Goal: Information Seeking & Learning: Find specific fact

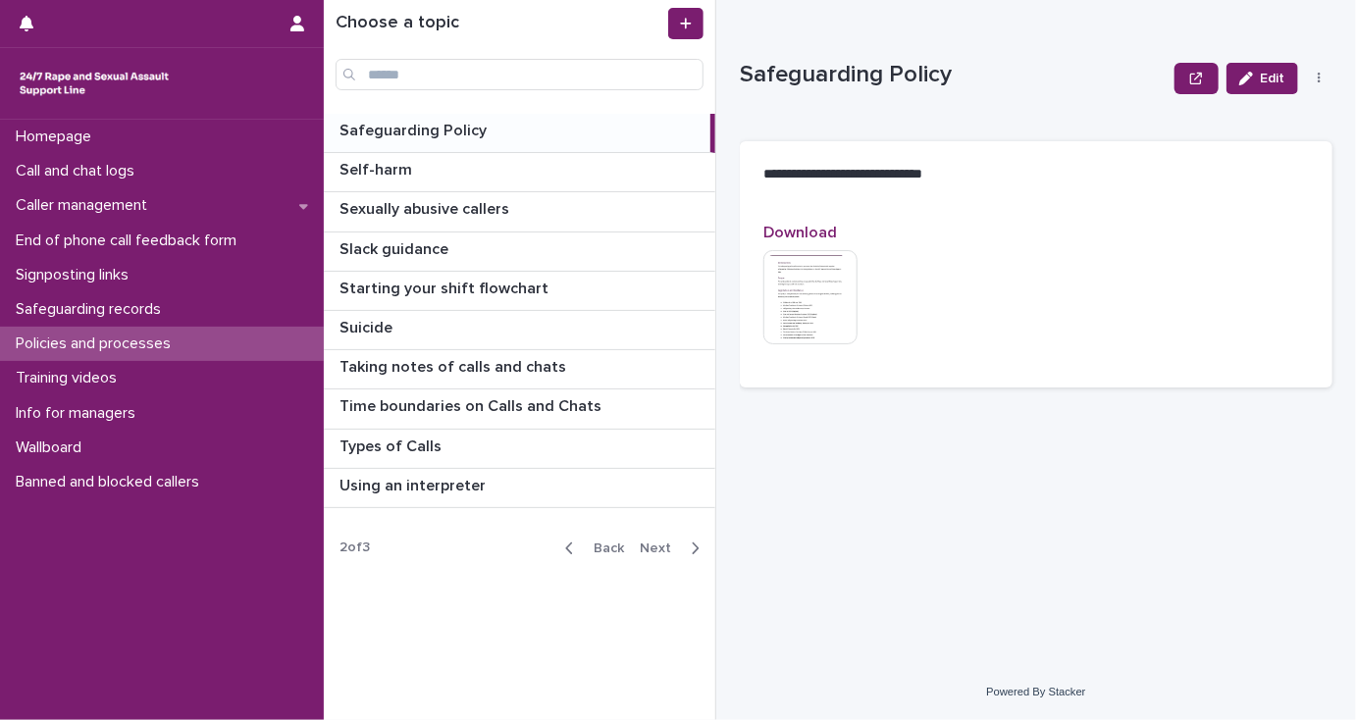
click at [605, 545] on span "Back" at bounding box center [603, 549] width 42 height 14
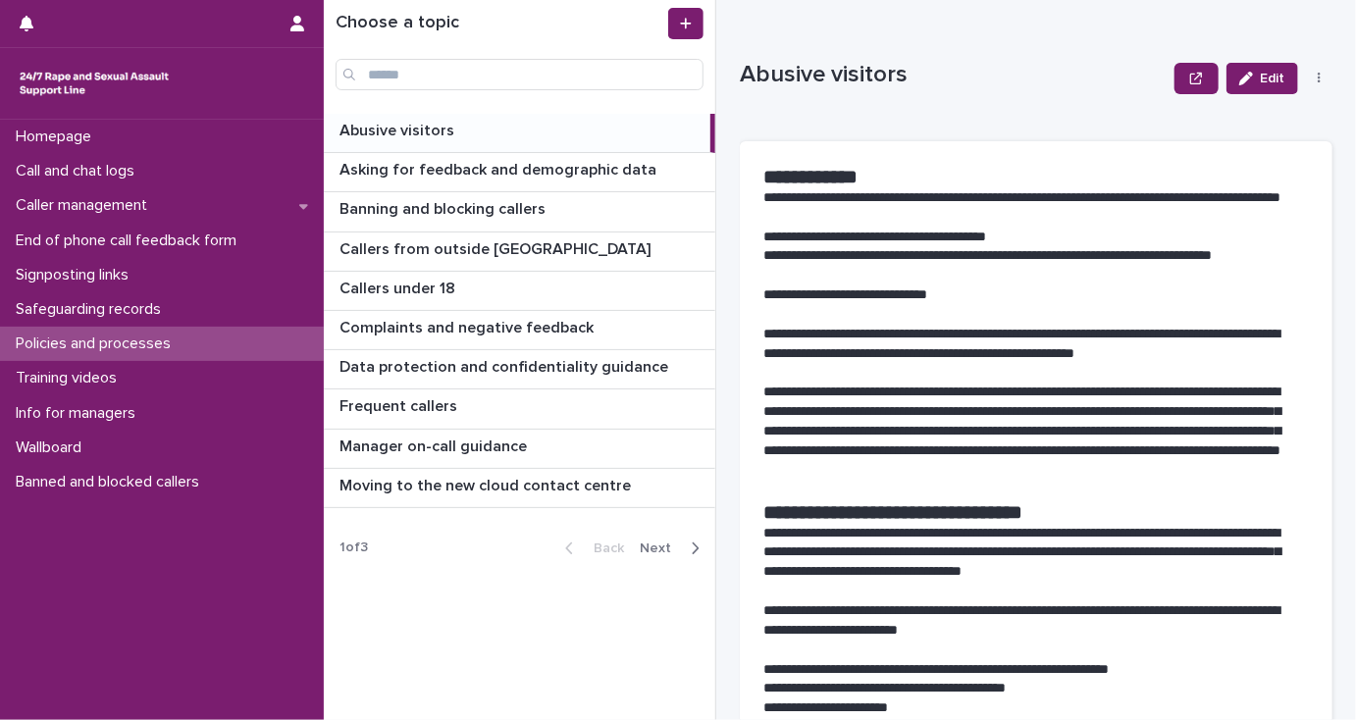
click at [653, 546] on span "Next" at bounding box center [661, 549] width 43 height 14
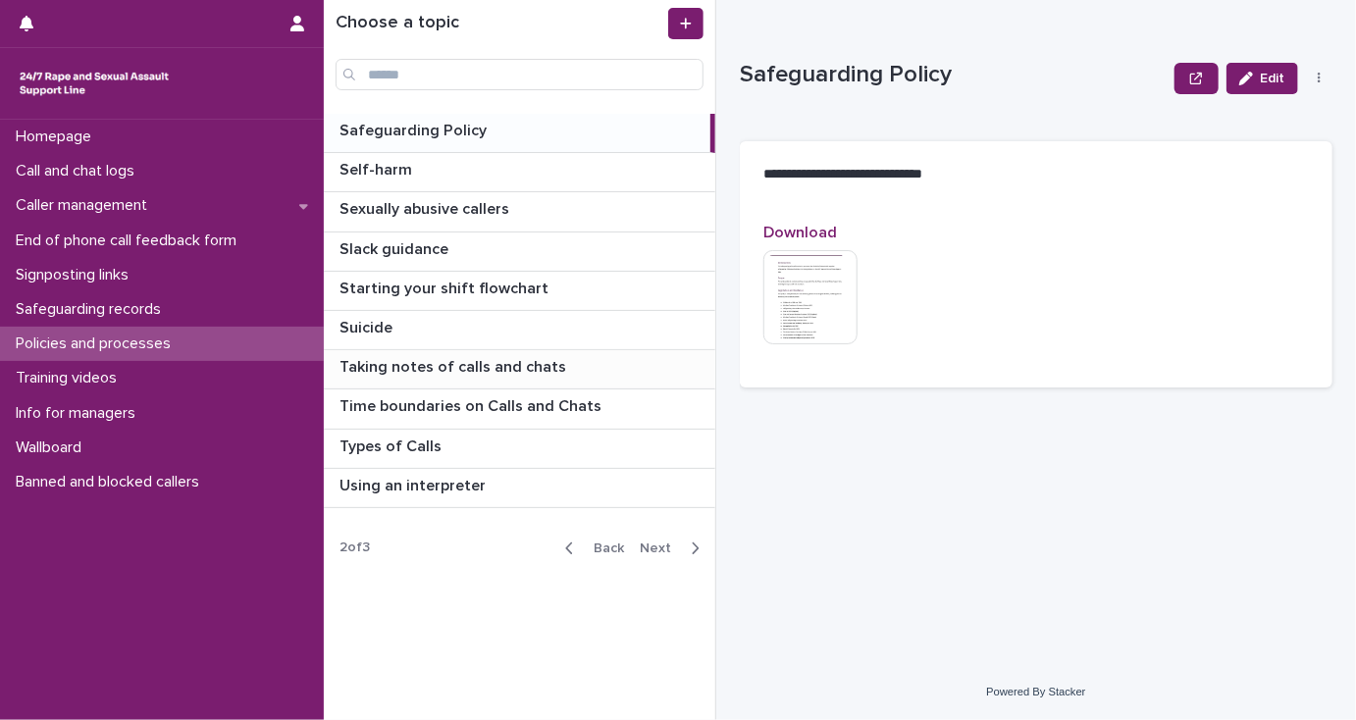
click at [539, 368] on p "Taking notes of calls and chats" at bounding box center [455, 365] width 231 height 23
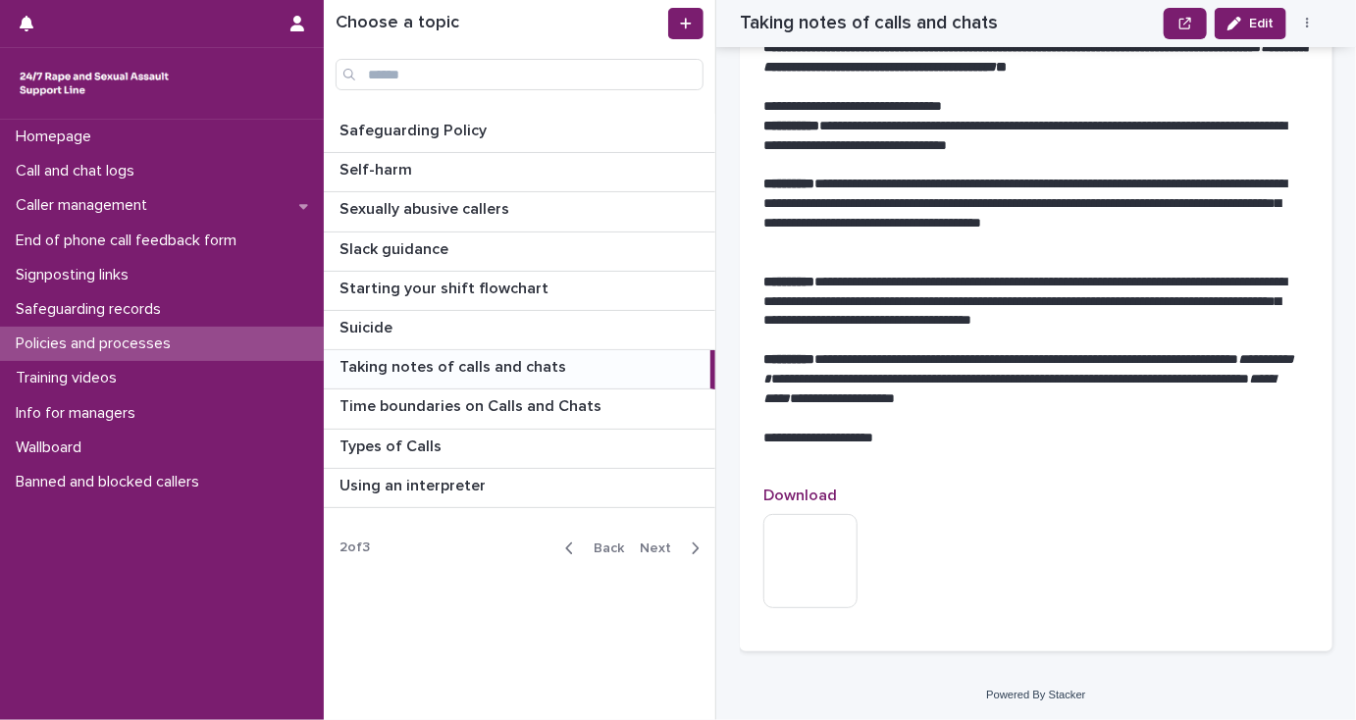
scroll to position [2199, 0]
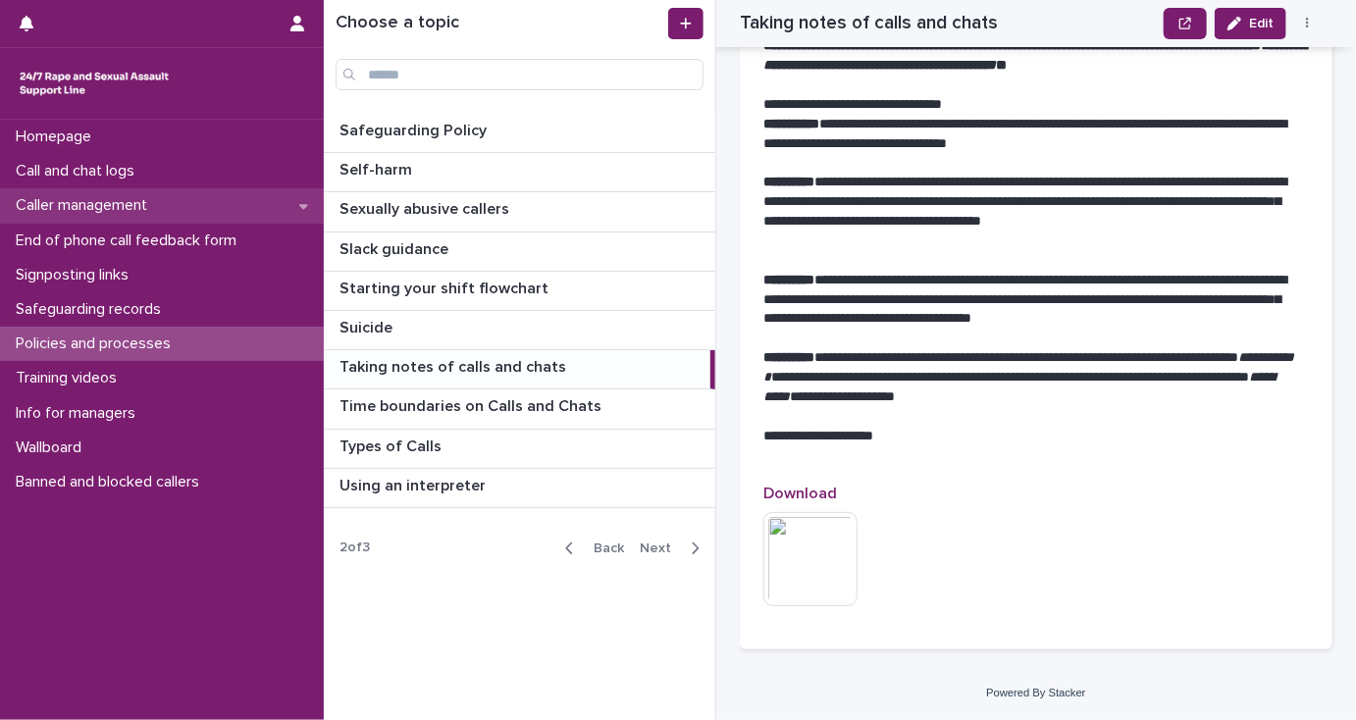
click at [133, 208] on p "Caller management" at bounding box center [85, 205] width 155 height 19
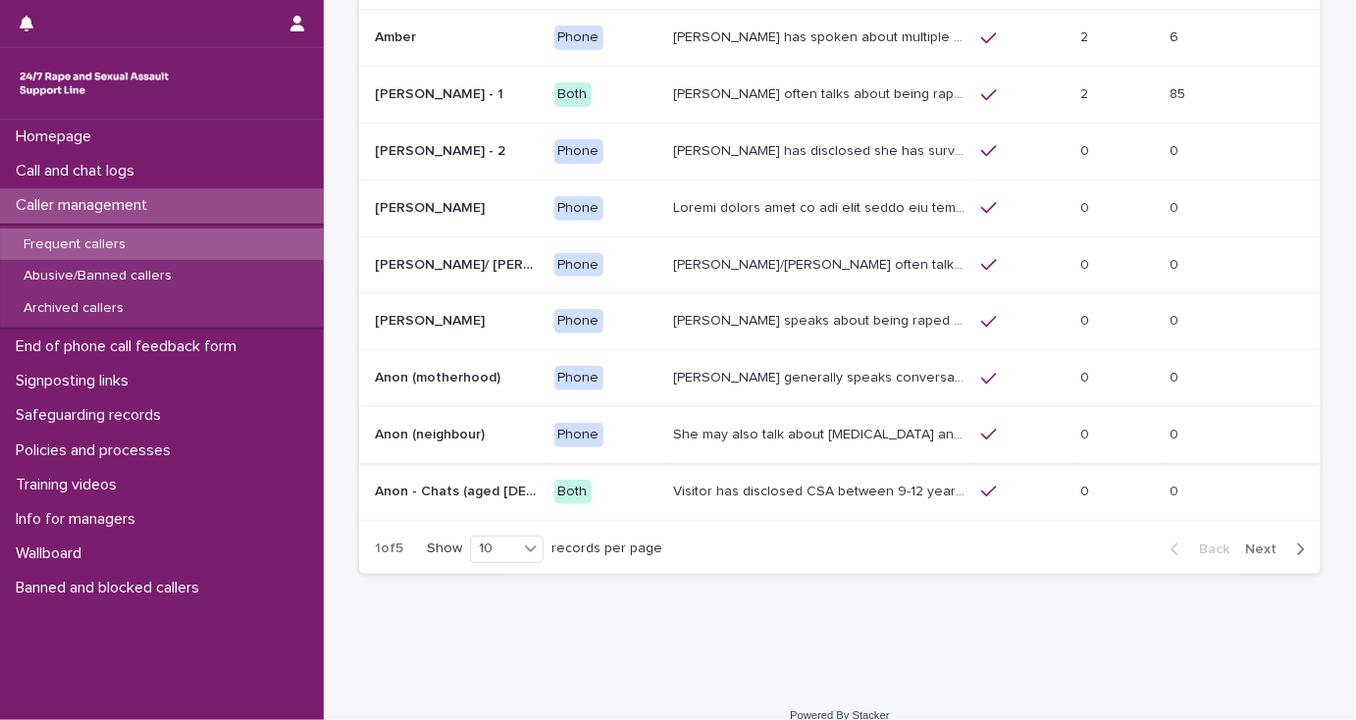
scroll to position [259, 0]
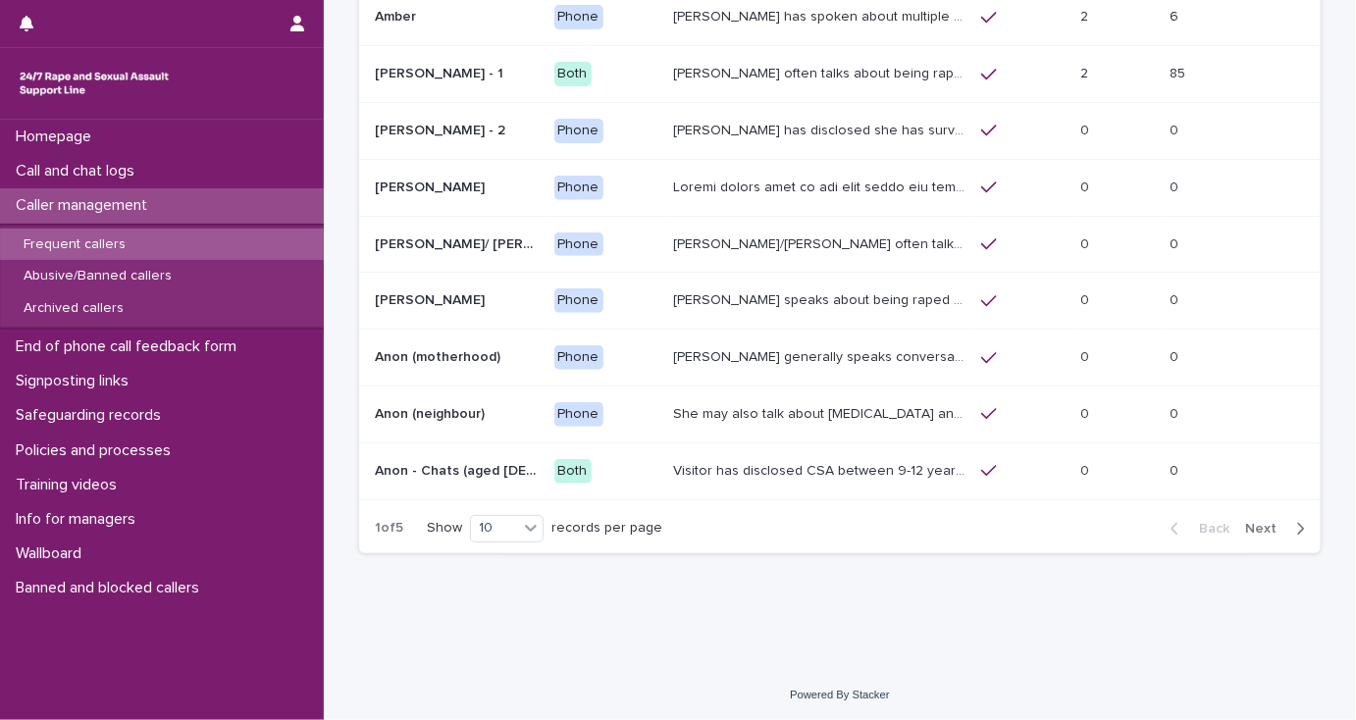
click at [1250, 523] on span "Next" at bounding box center [1267, 529] width 43 height 14
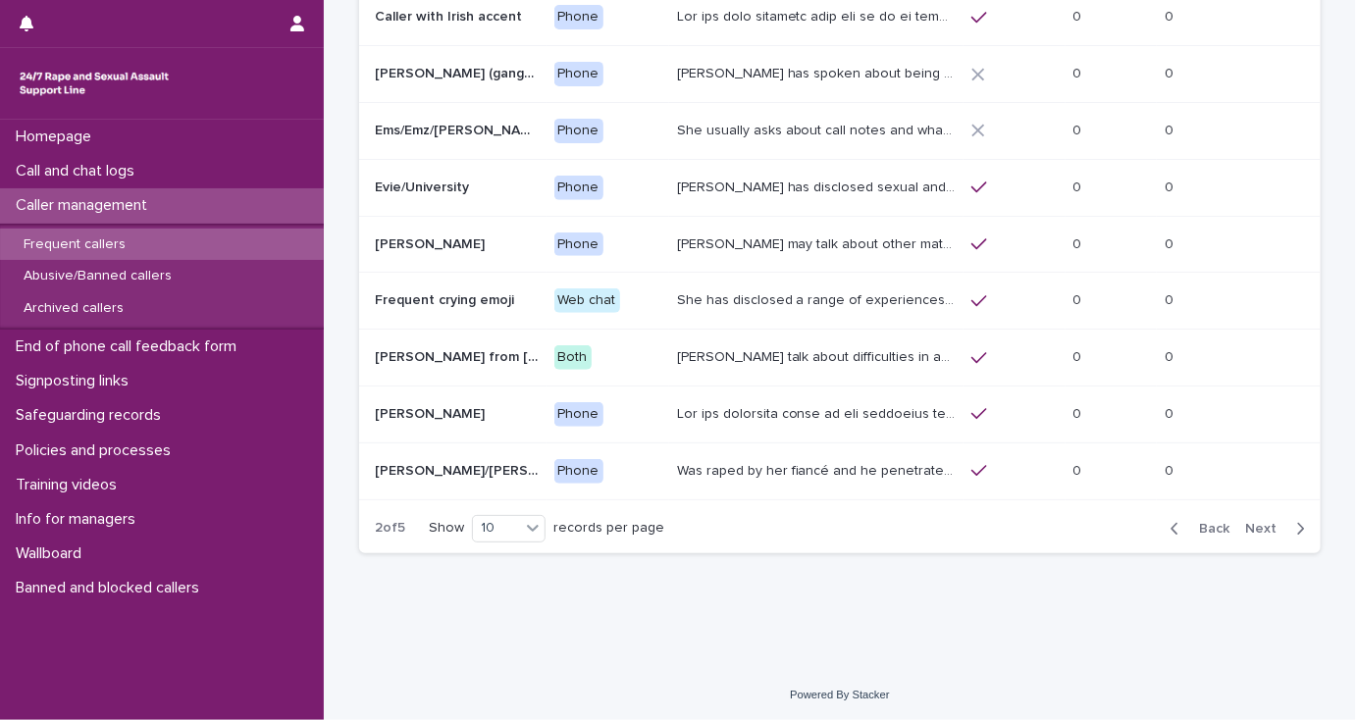
click at [1250, 523] on span "Next" at bounding box center [1267, 529] width 43 height 14
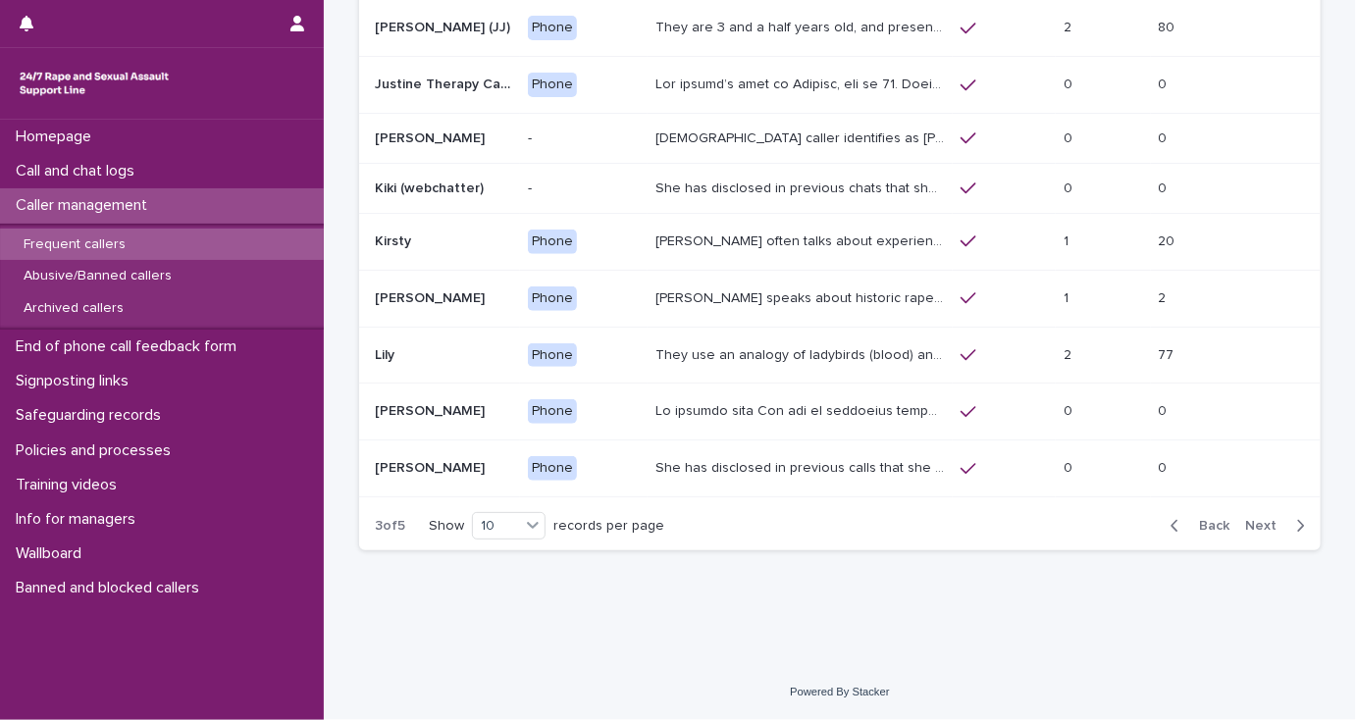
scroll to position [245, 0]
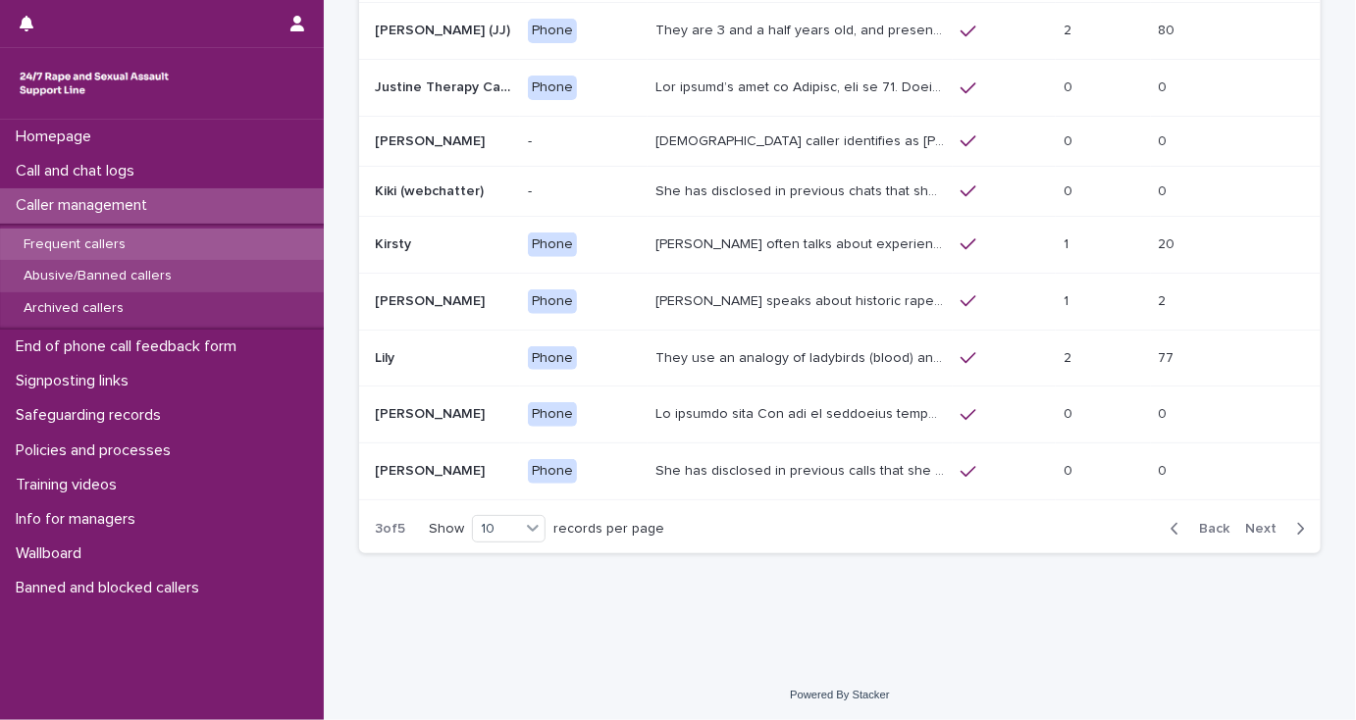
click at [148, 276] on p "Abusive/Banned callers" at bounding box center [98, 276] width 180 height 17
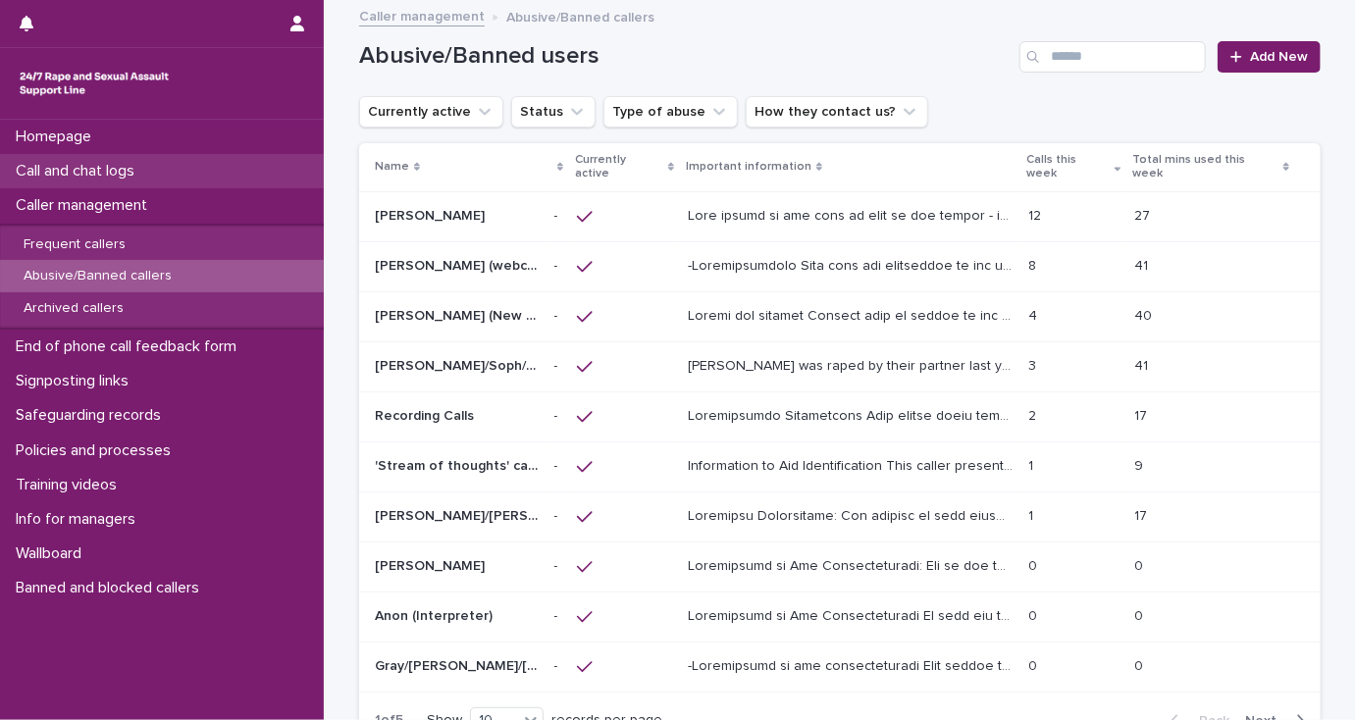
click at [128, 173] on p "Call and chat logs" at bounding box center [79, 171] width 142 height 19
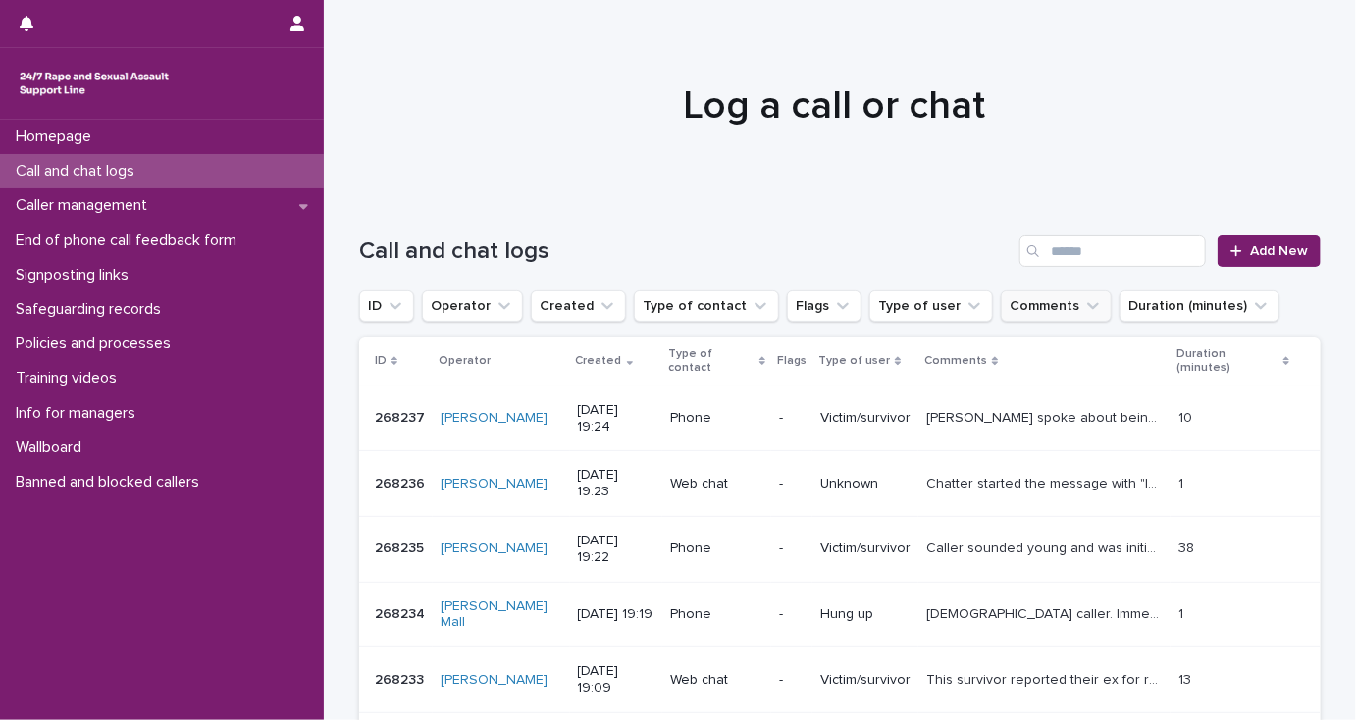
click at [1017, 306] on button "Comments" at bounding box center [1056, 306] width 111 height 31
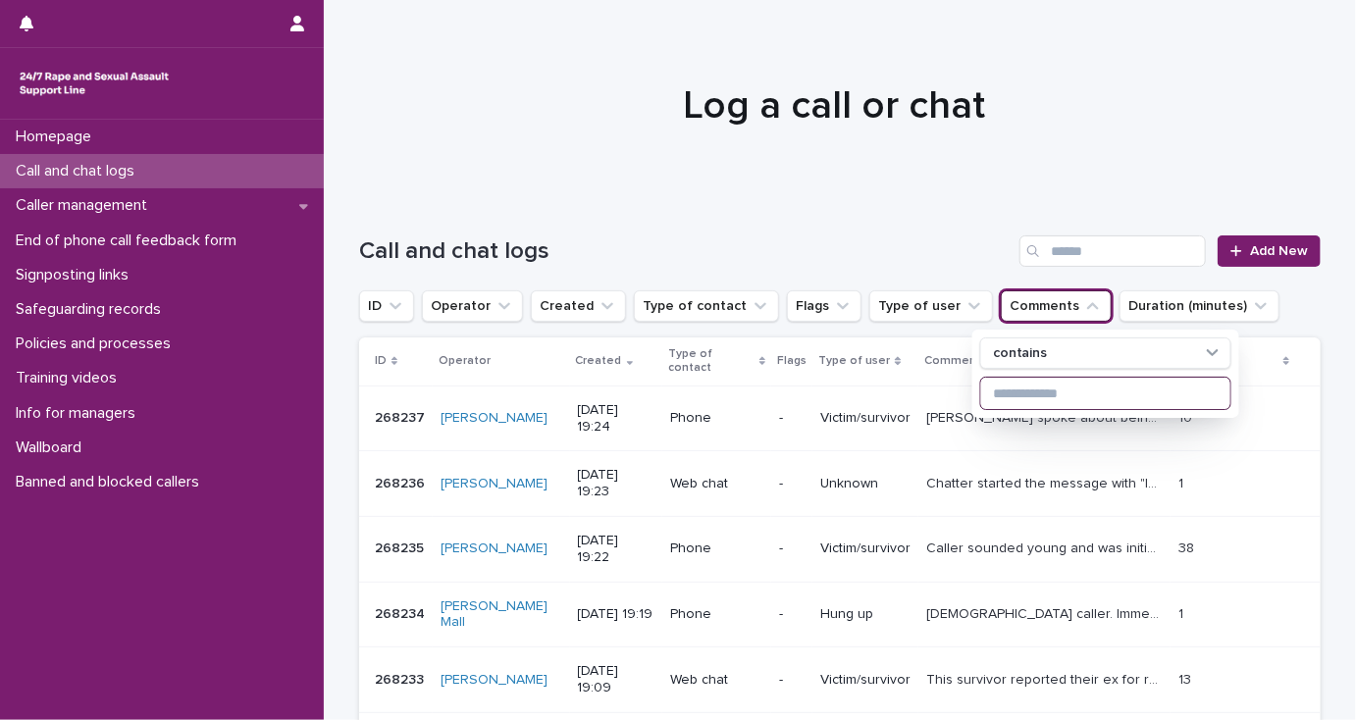
click at [991, 388] on input at bounding box center [1106, 393] width 249 height 31
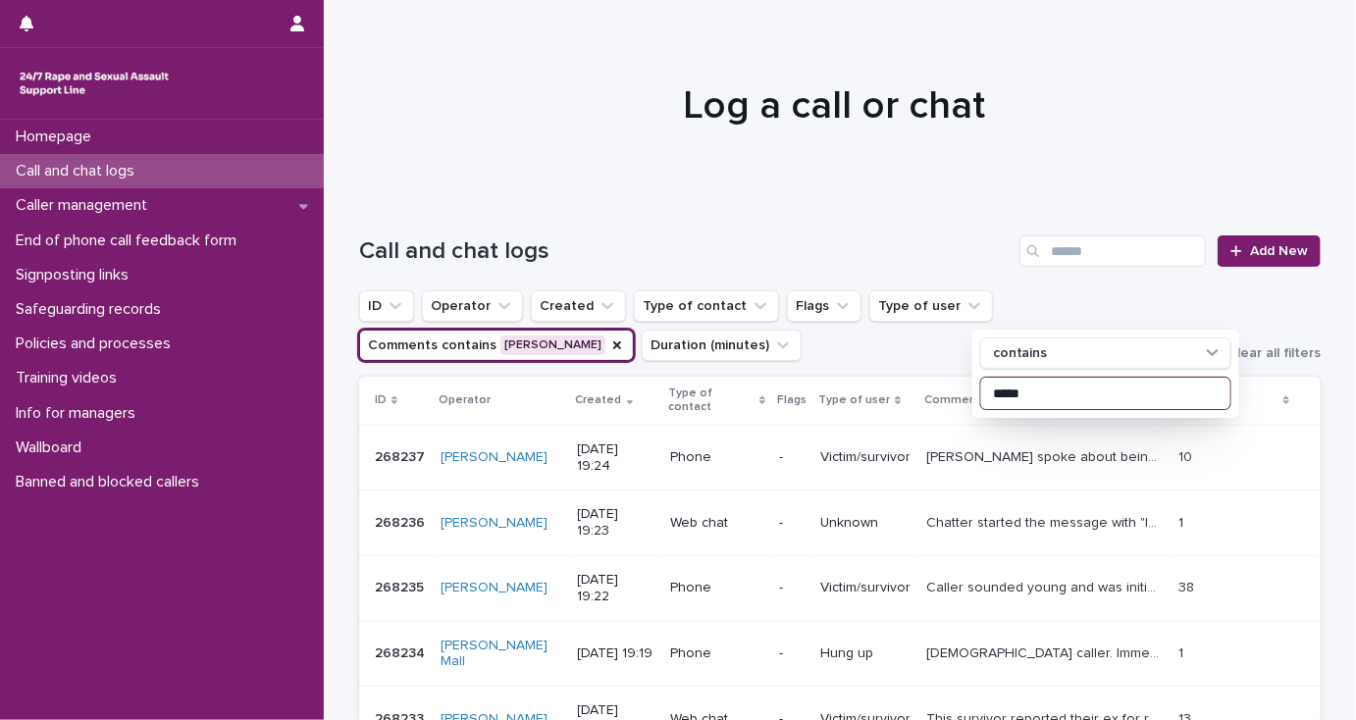
type input "*****"
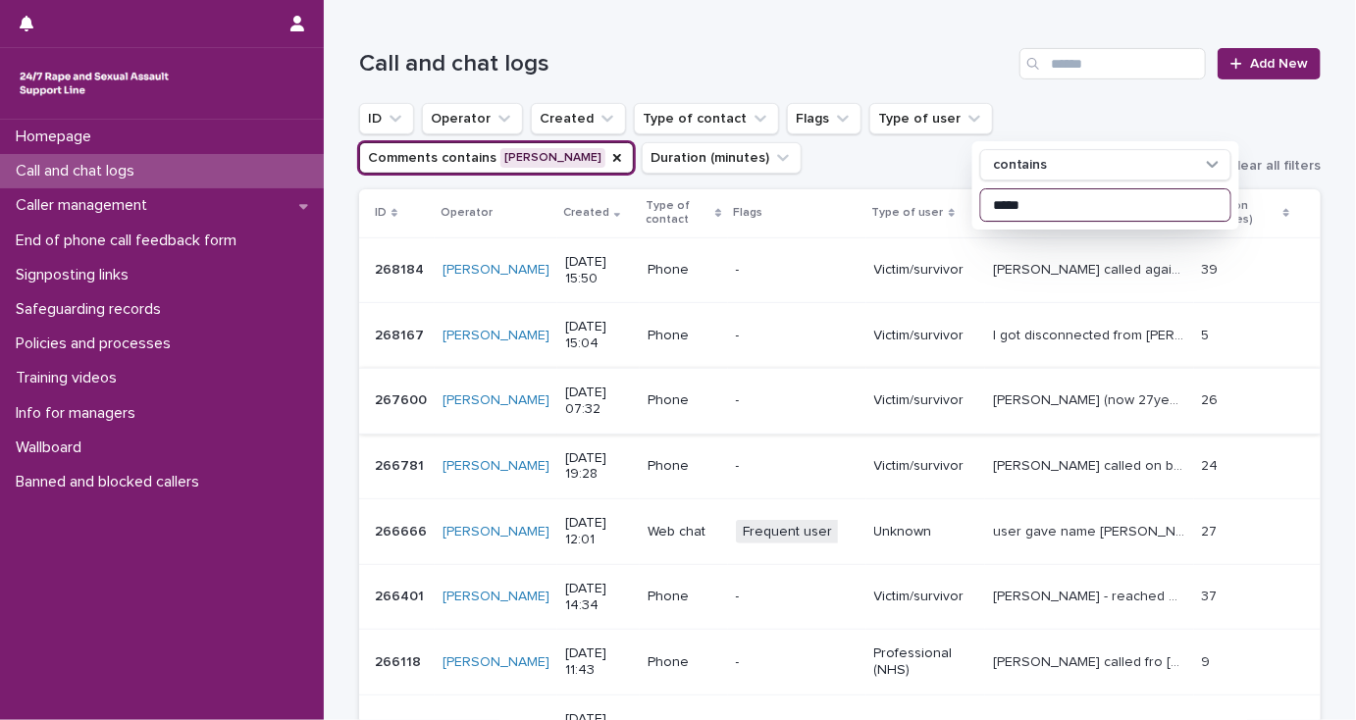
scroll to position [236, 0]
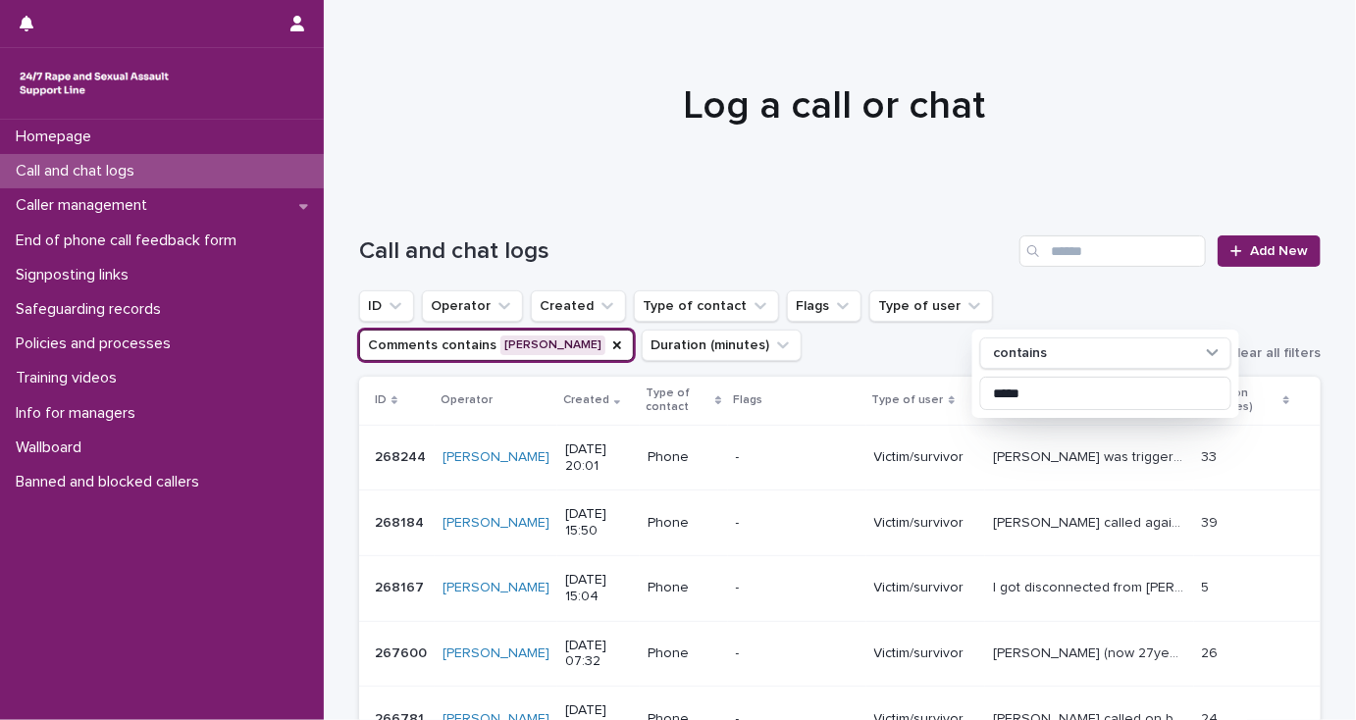
scroll to position [236, 0]
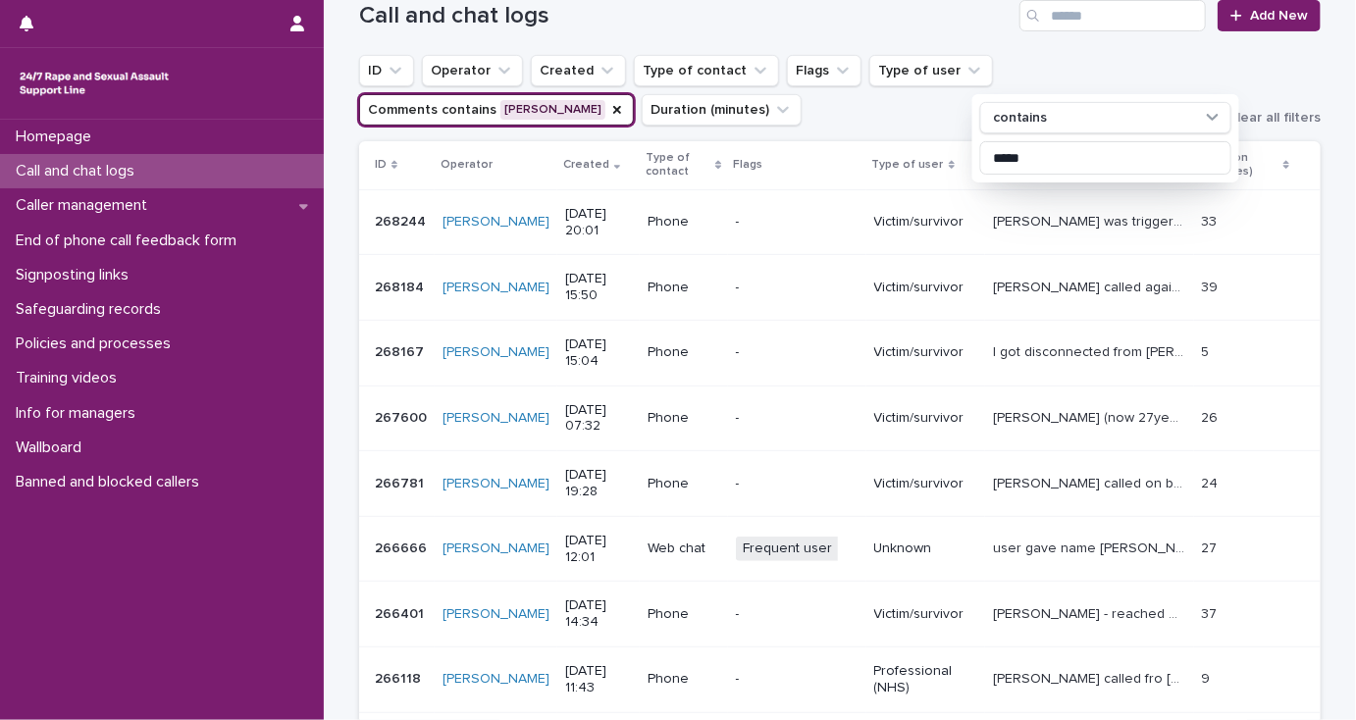
click at [1036, 284] on p "[PERSON_NAME] called again after she got disconnected. She was having a bad day…" at bounding box center [1091, 286] width 197 height 21
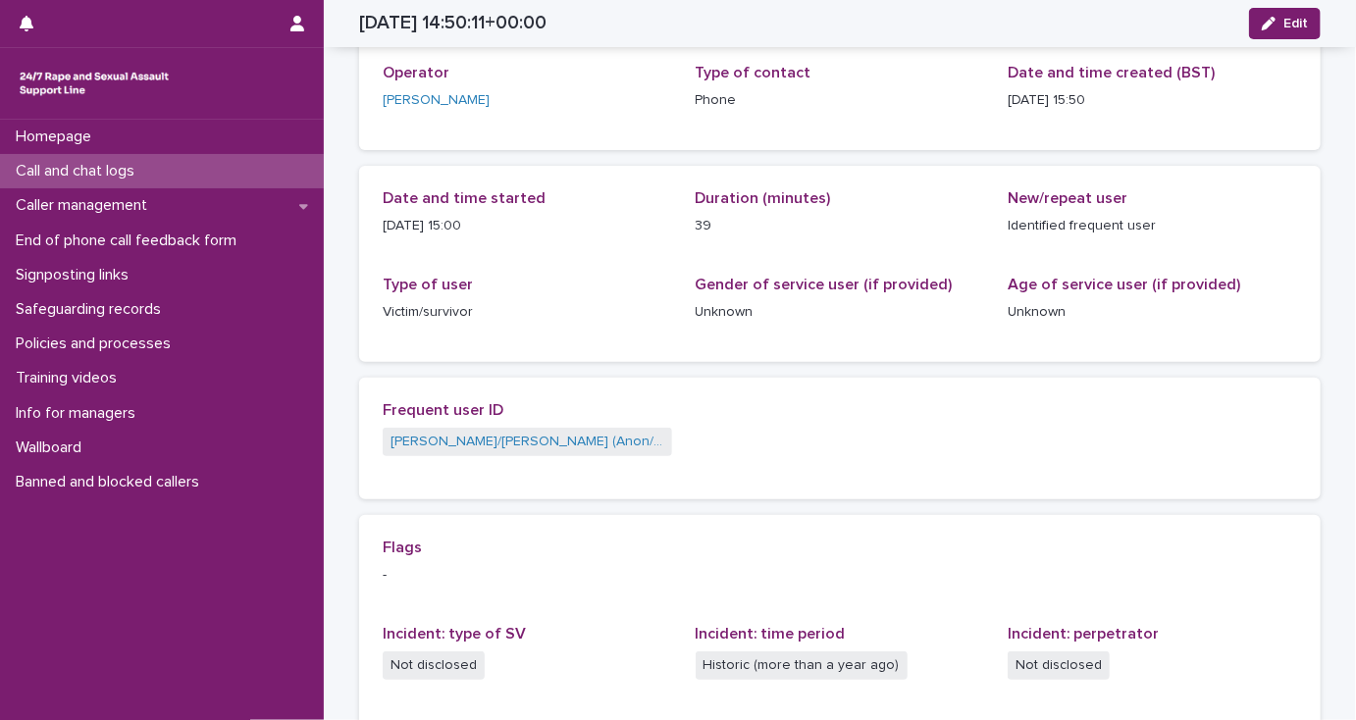
scroll to position [87, 0]
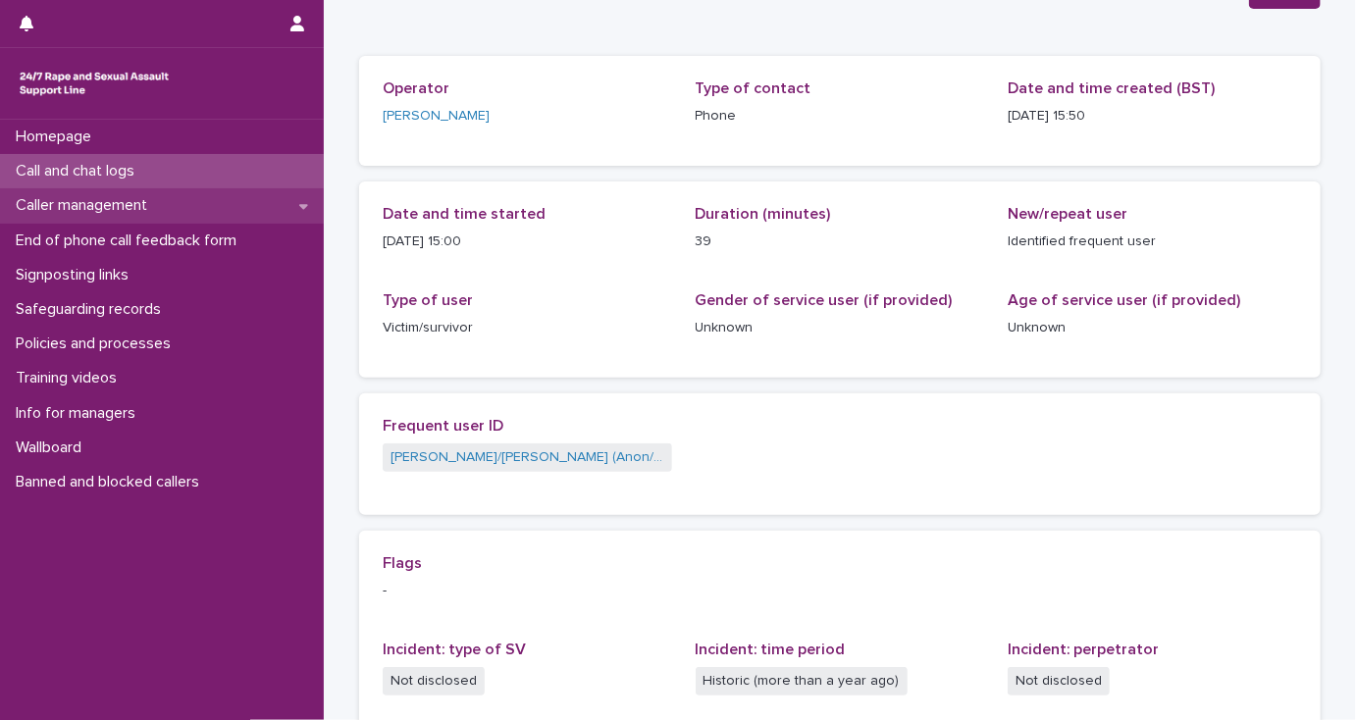
click at [130, 201] on p "Caller management" at bounding box center [85, 205] width 155 height 19
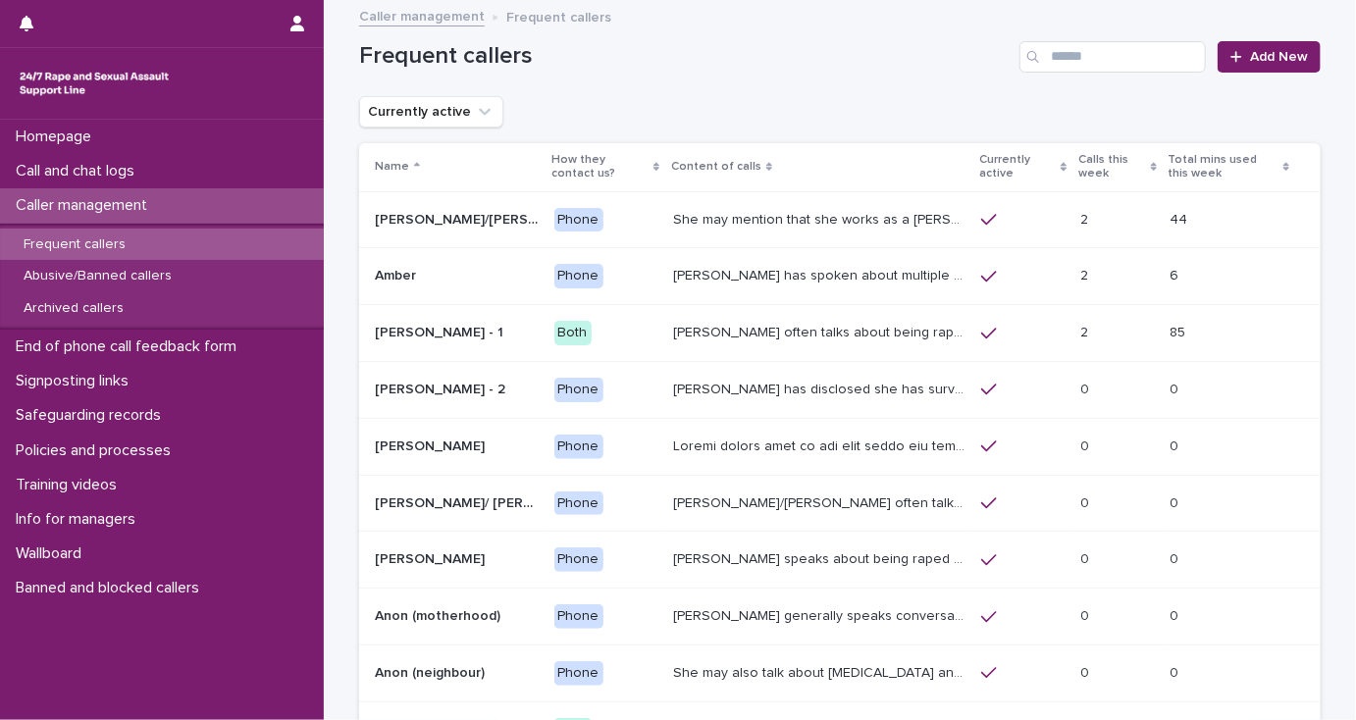
click at [861, 216] on p "She may mention that she works as a [PERSON_NAME], looking after two children. …" at bounding box center [821, 218] width 296 height 21
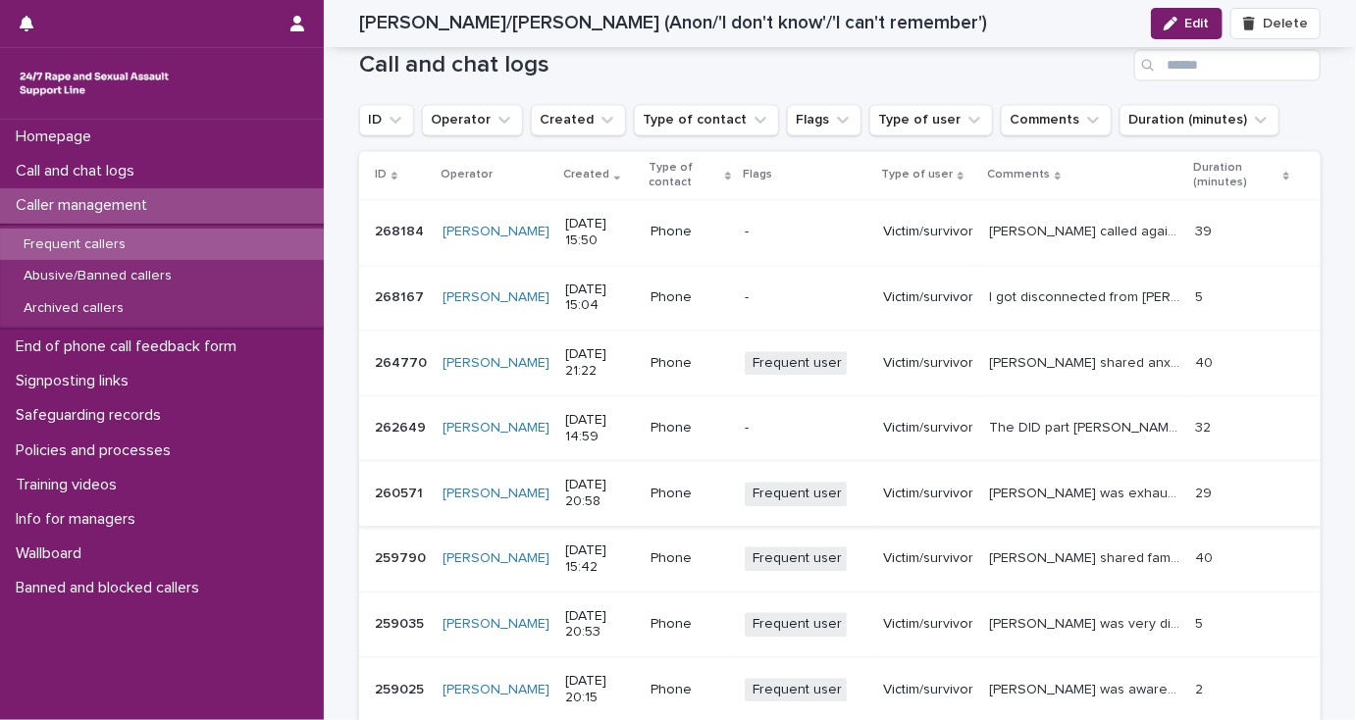
scroll to position [1806, 0]
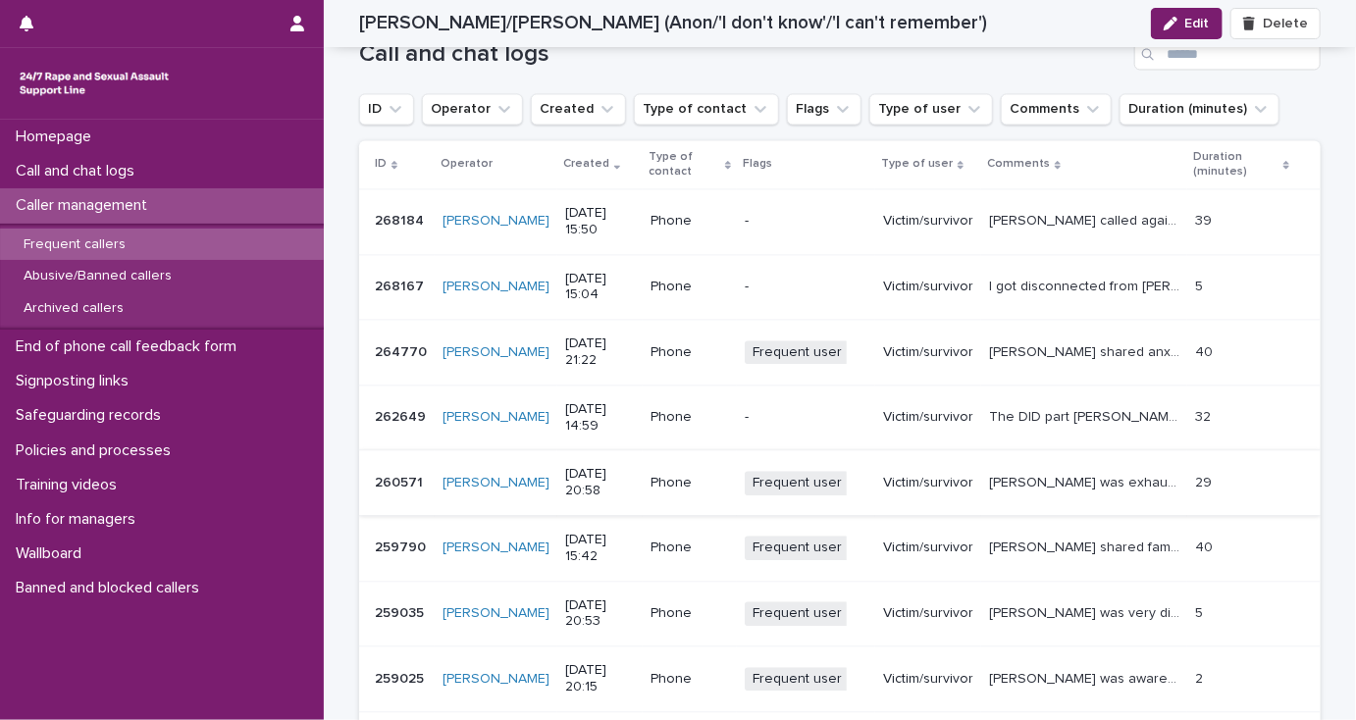
click at [1015, 209] on p "[PERSON_NAME] called again after she got disconnected. She was having a bad day…" at bounding box center [1086, 219] width 194 height 21
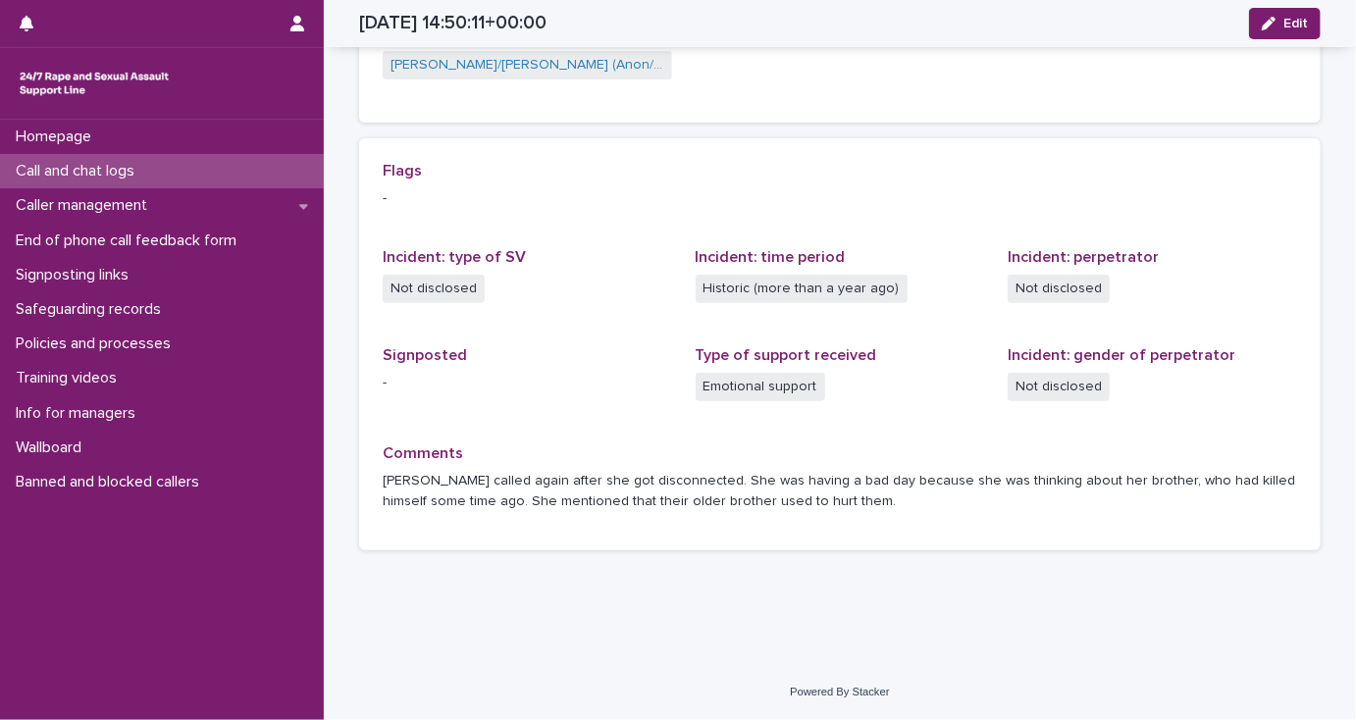
scroll to position [480, 0]
click at [197, 172] on div "Call and chat logs" at bounding box center [162, 171] width 324 height 34
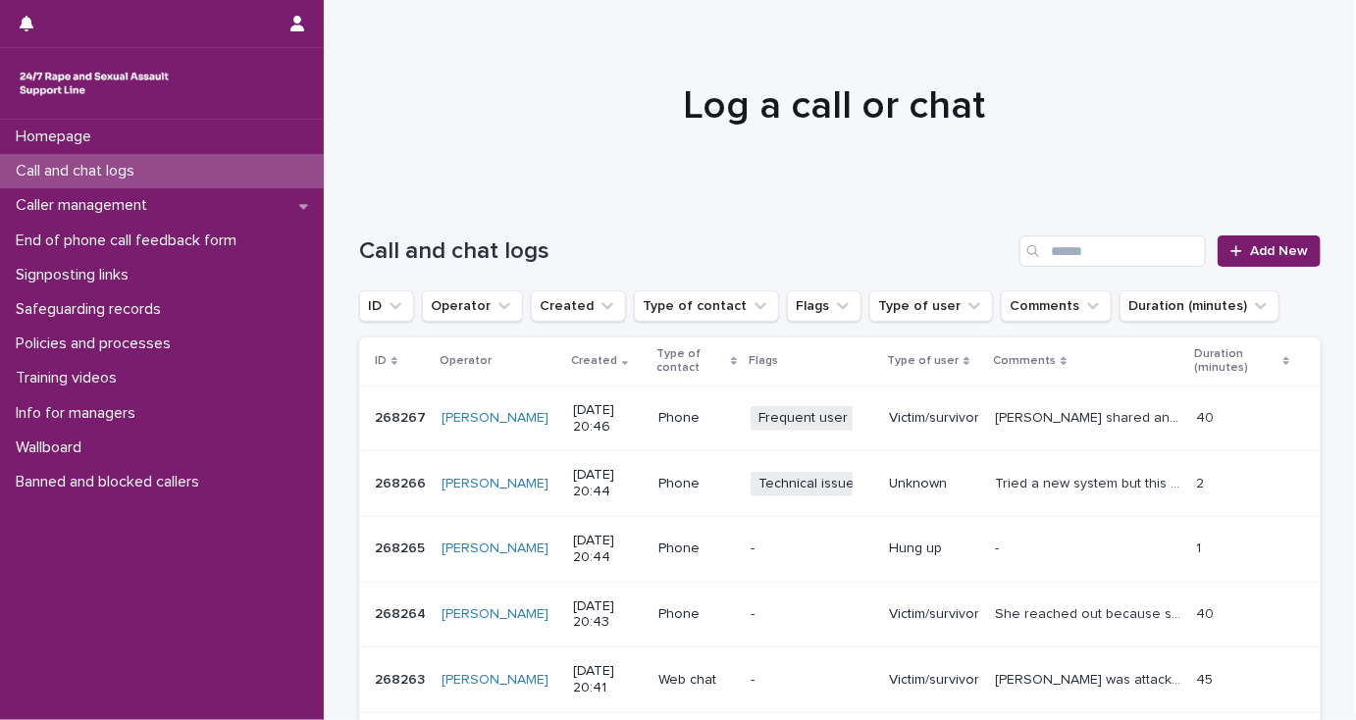
click at [1005, 418] on p "Abbie shared anxiety around mum's health/cancer appointments and impact on her …" at bounding box center [1089, 416] width 189 height 21
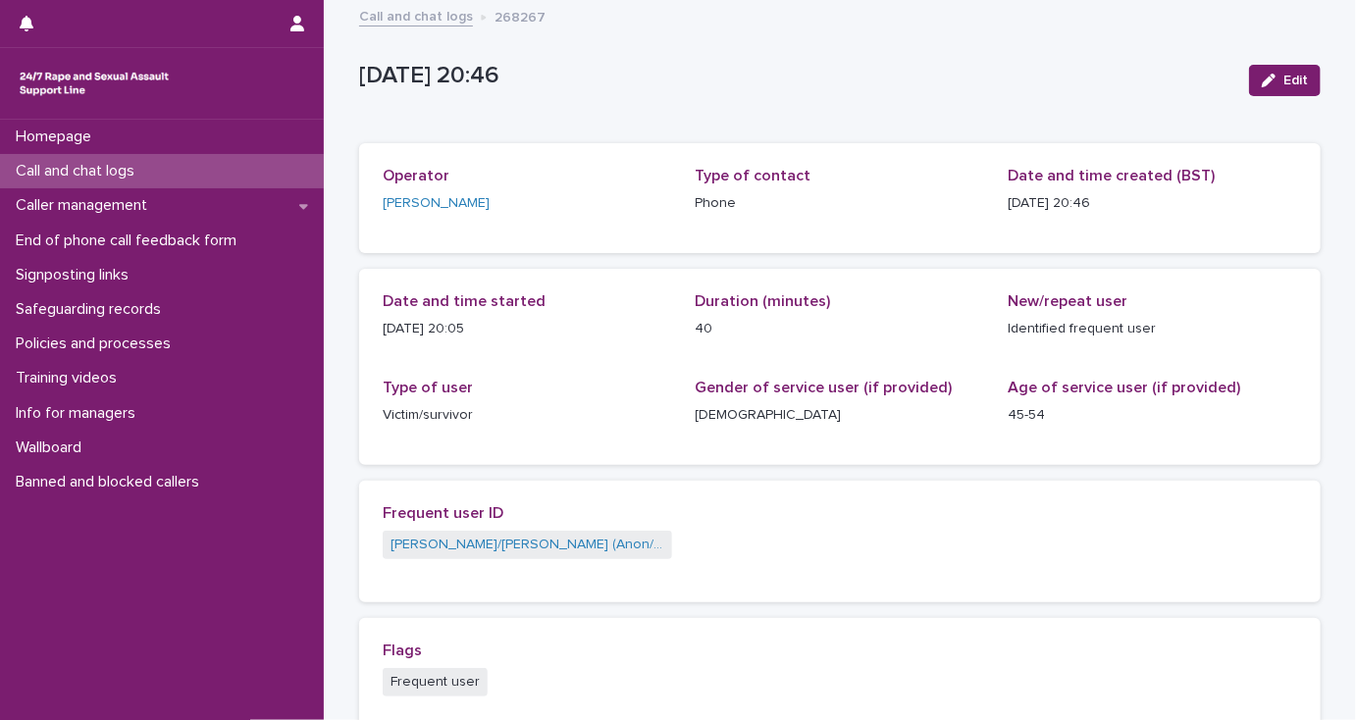
click at [150, 180] on p "Call and chat logs" at bounding box center [79, 171] width 142 height 19
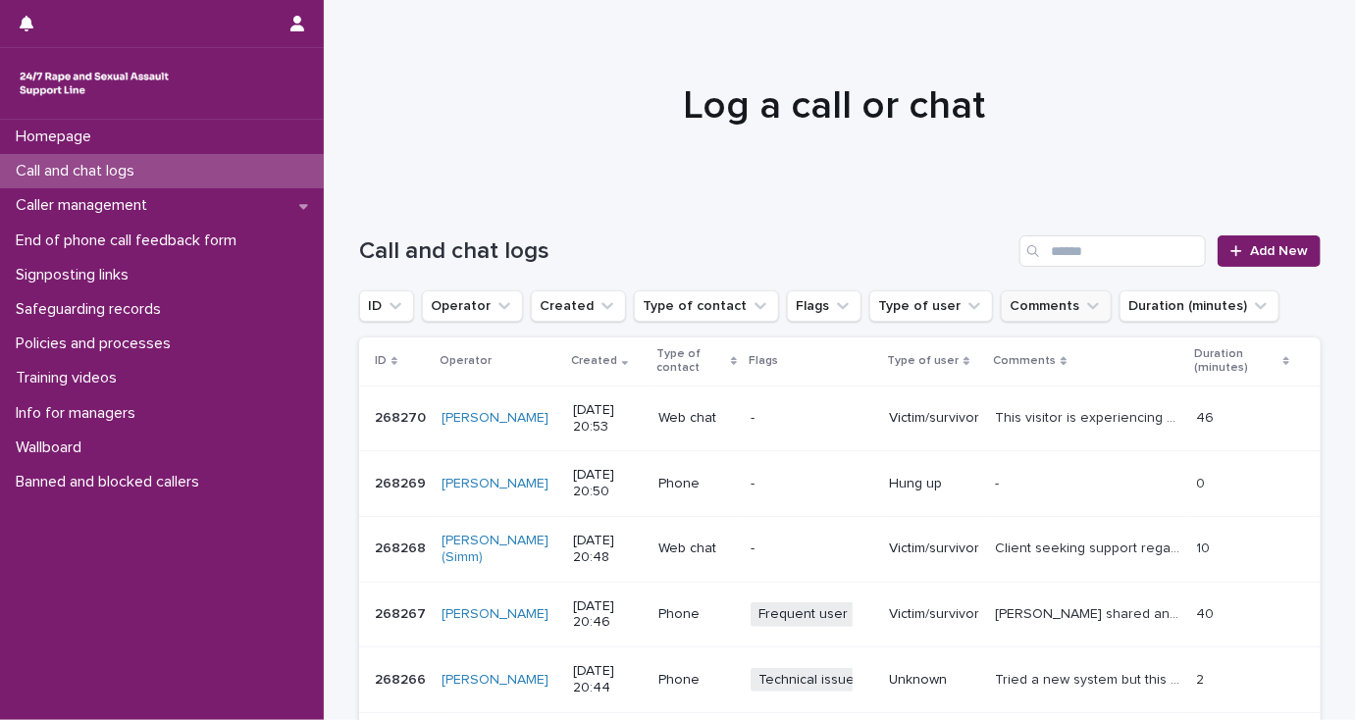
click at [1021, 304] on button "Comments" at bounding box center [1056, 306] width 111 height 31
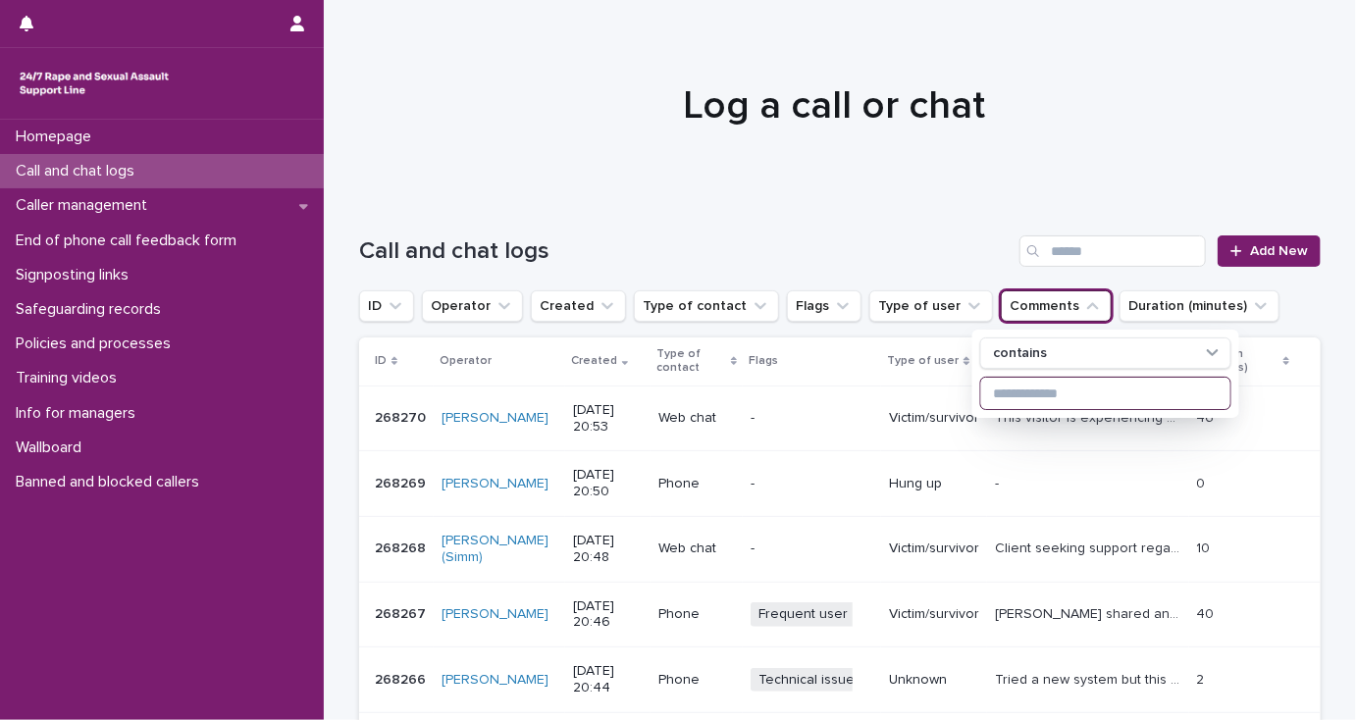
click at [1027, 390] on input at bounding box center [1106, 393] width 249 height 31
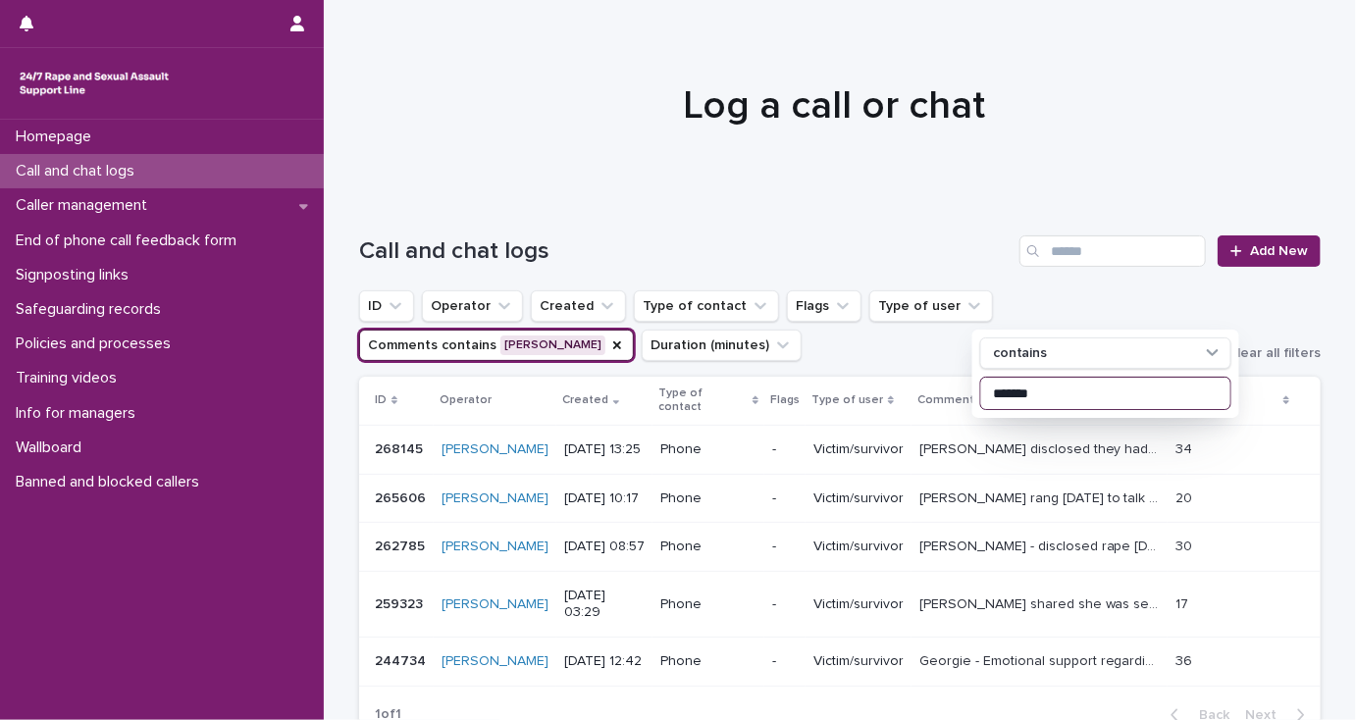
type input "*******"
click at [1002, 448] on p "Georgie disclosed they had legal stuff going on at their former workplace aroun…" at bounding box center [1042, 448] width 245 height 21
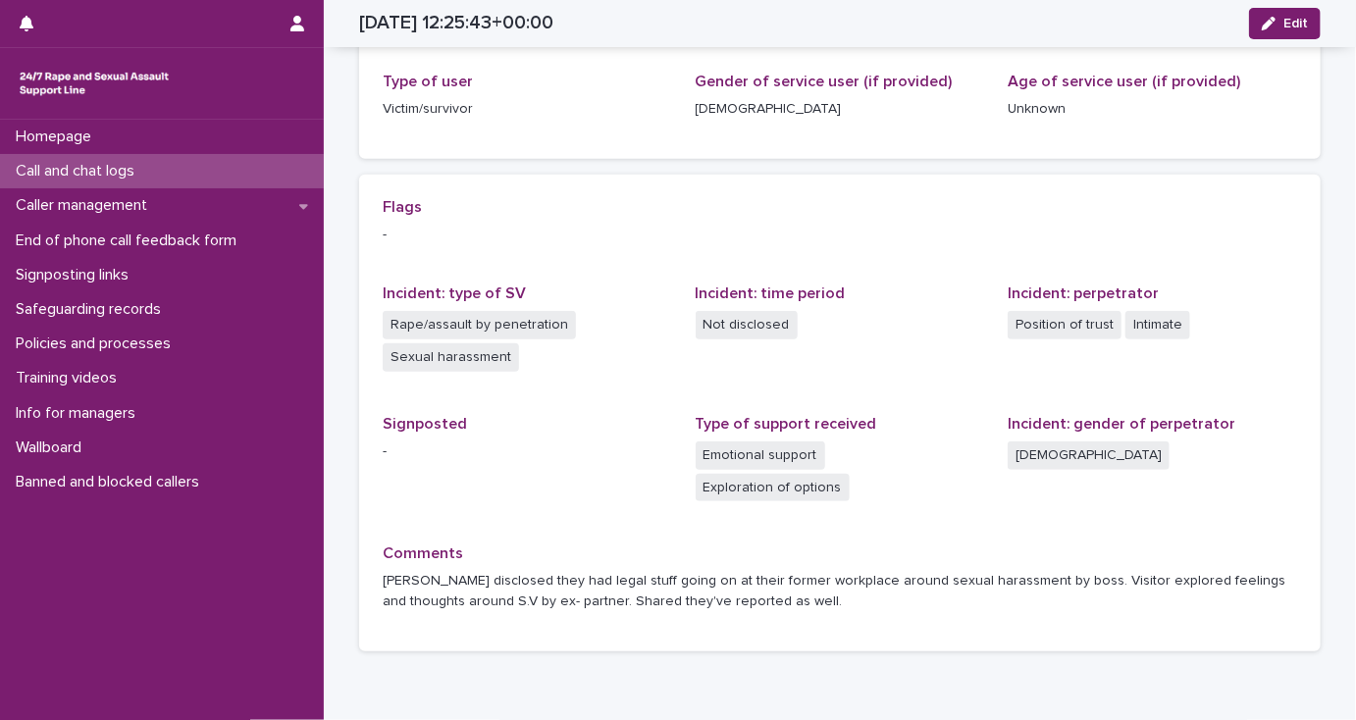
scroll to position [314, 0]
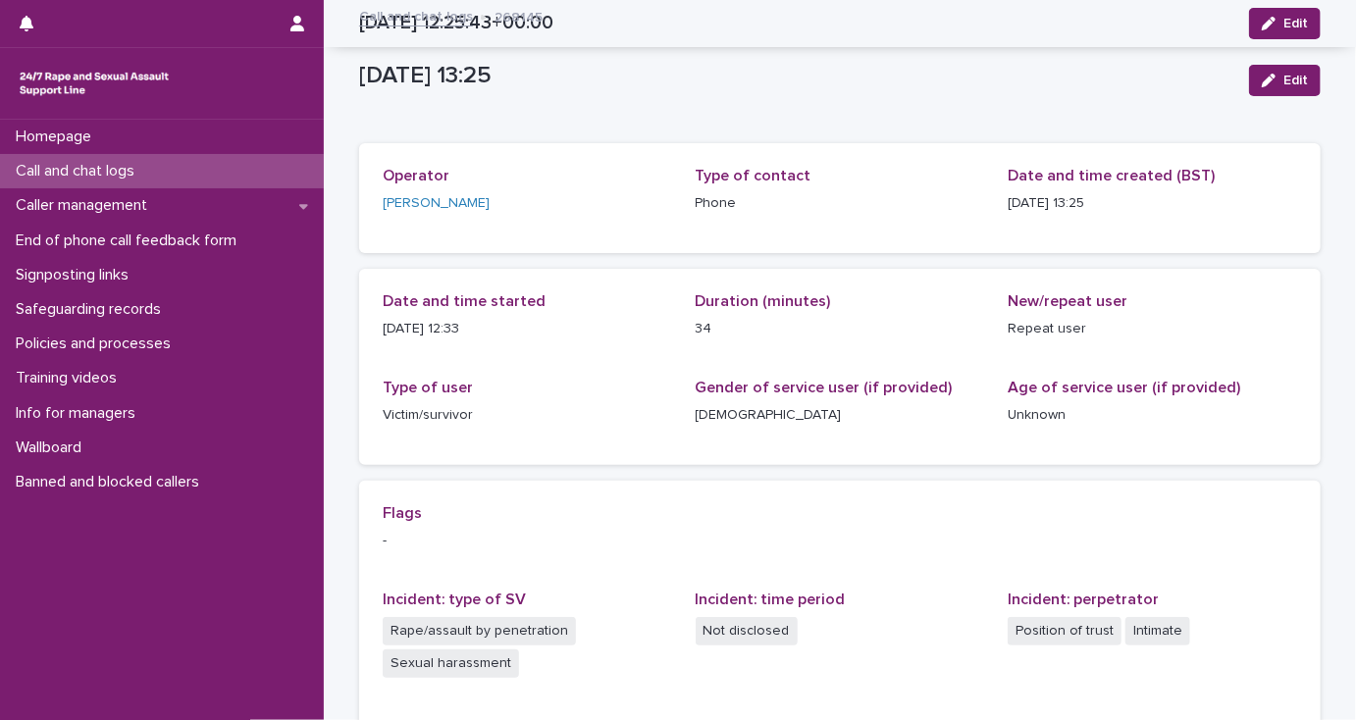
scroll to position [314, 0]
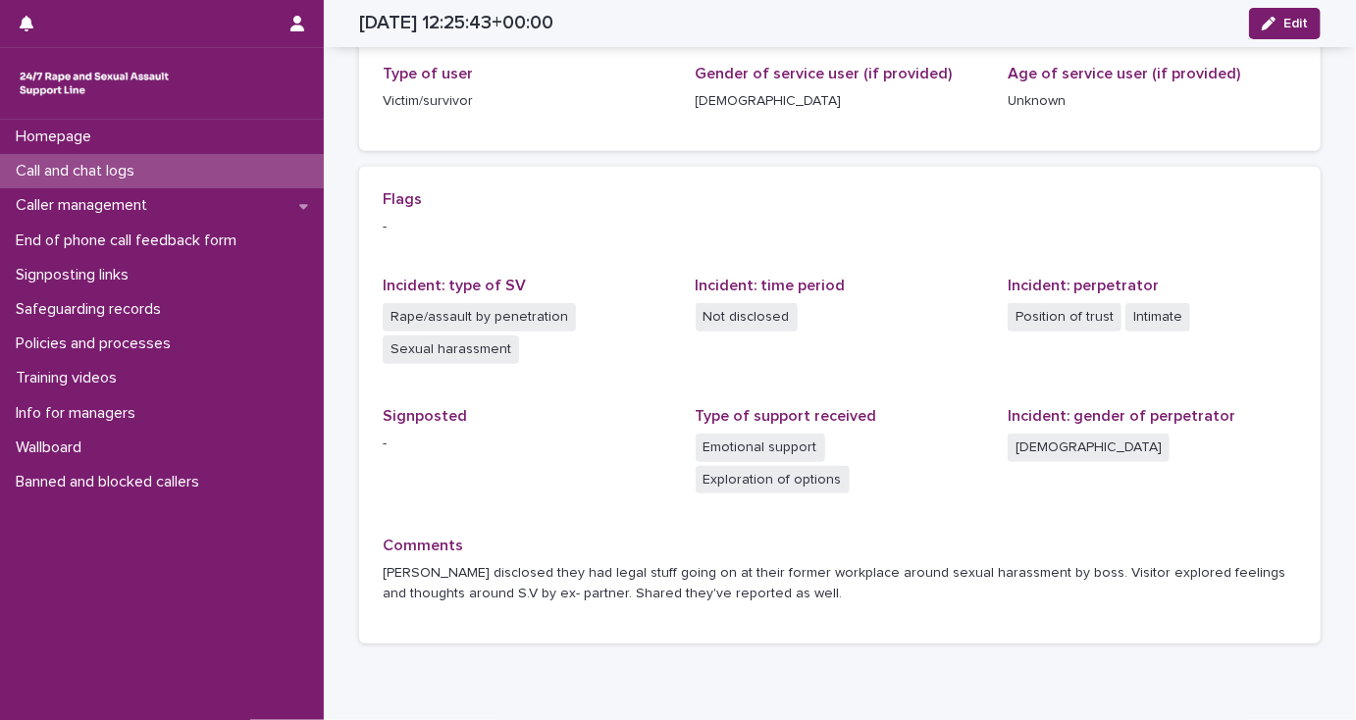
click at [150, 179] on p "Call and chat logs" at bounding box center [79, 171] width 142 height 19
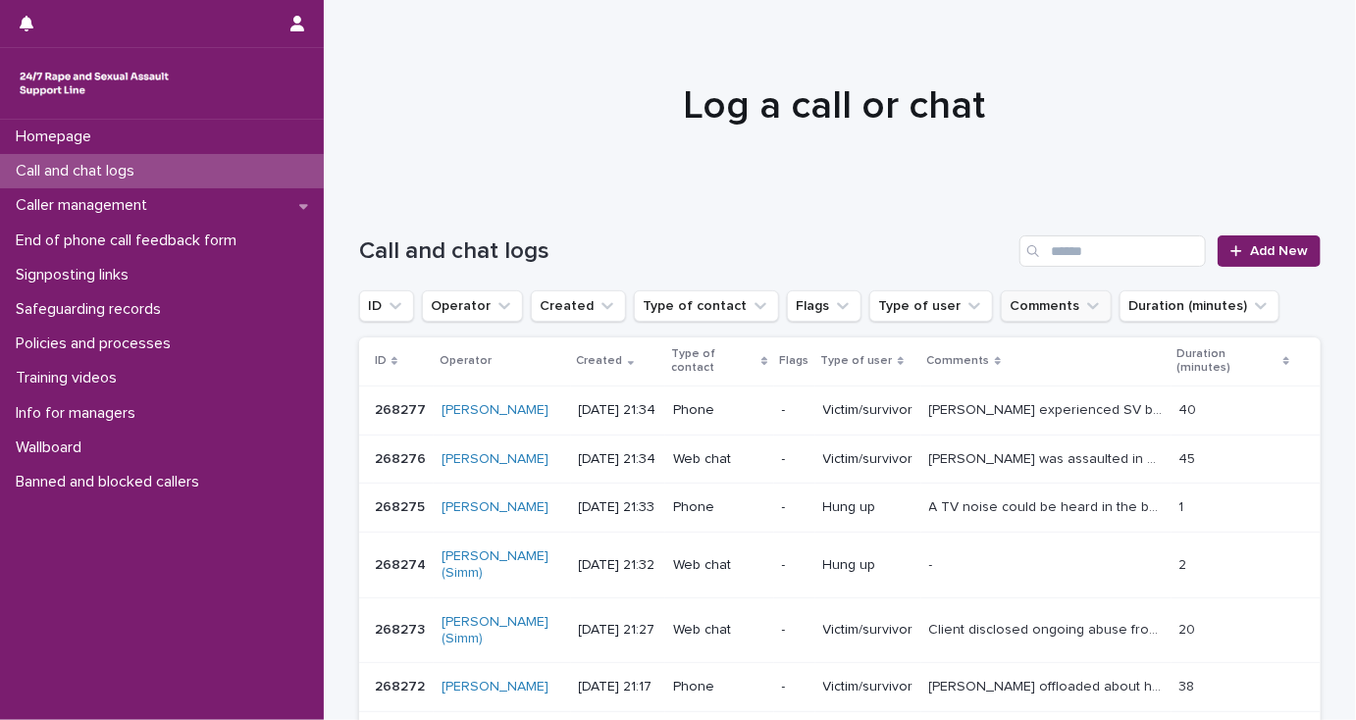
click at [1001, 309] on button "Comments" at bounding box center [1056, 306] width 111 height 31
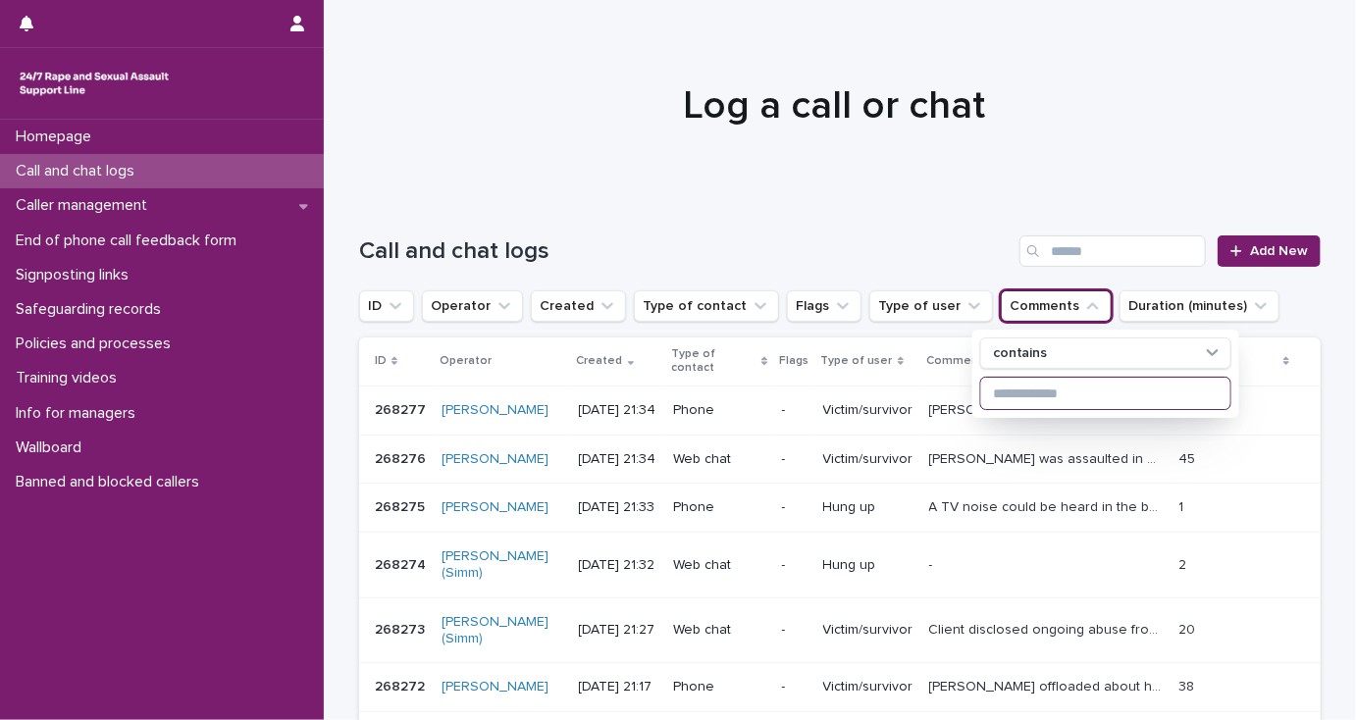
click at [1001, 387] on input at bounding box center [1106, 393] width 249 height 31
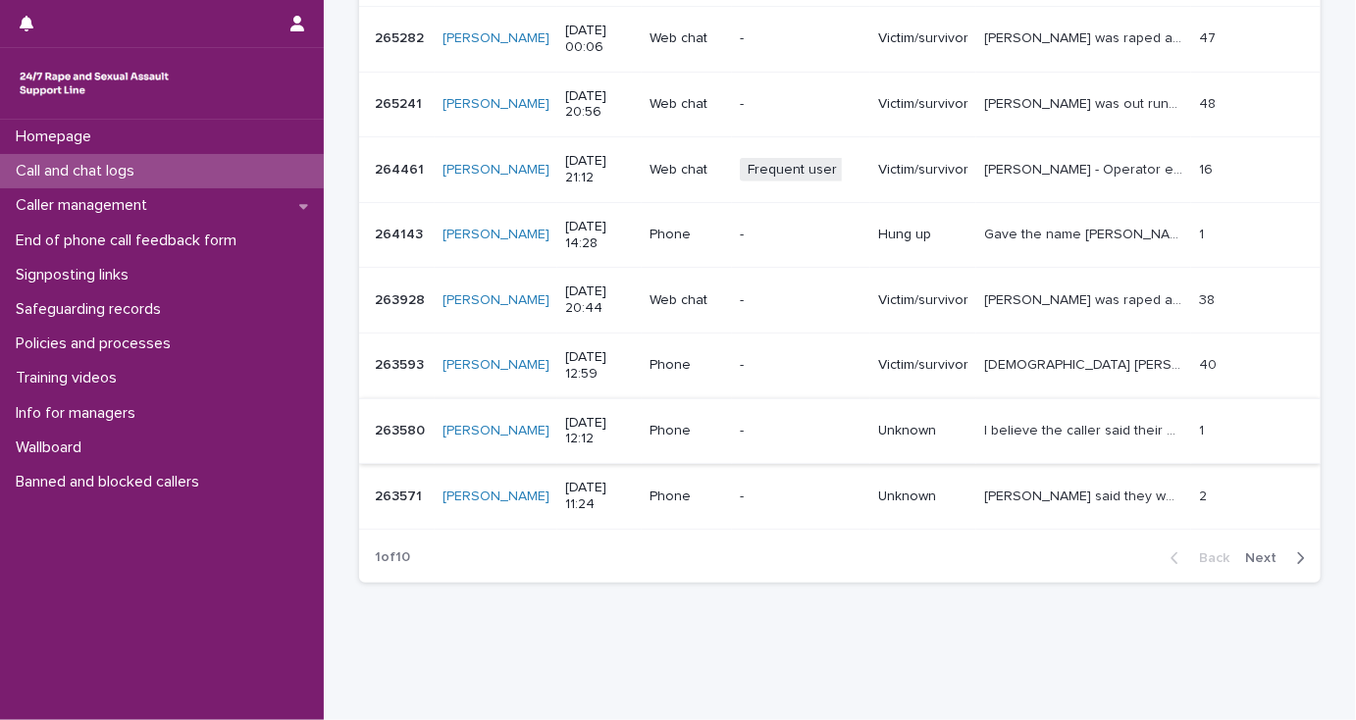
scroll to position [393, 0]
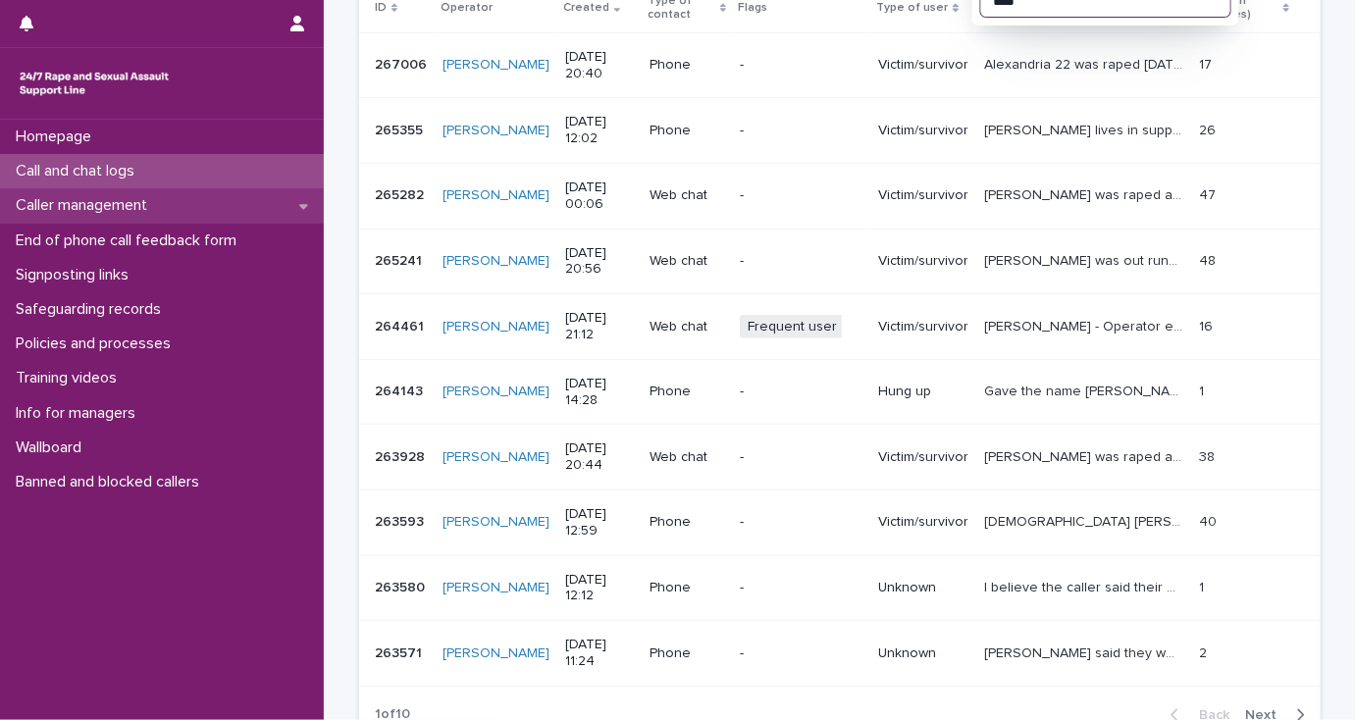
type input "****"
click at [103, 205] on p "Caller management" at bounding box center [85, 205] width 155 height 19
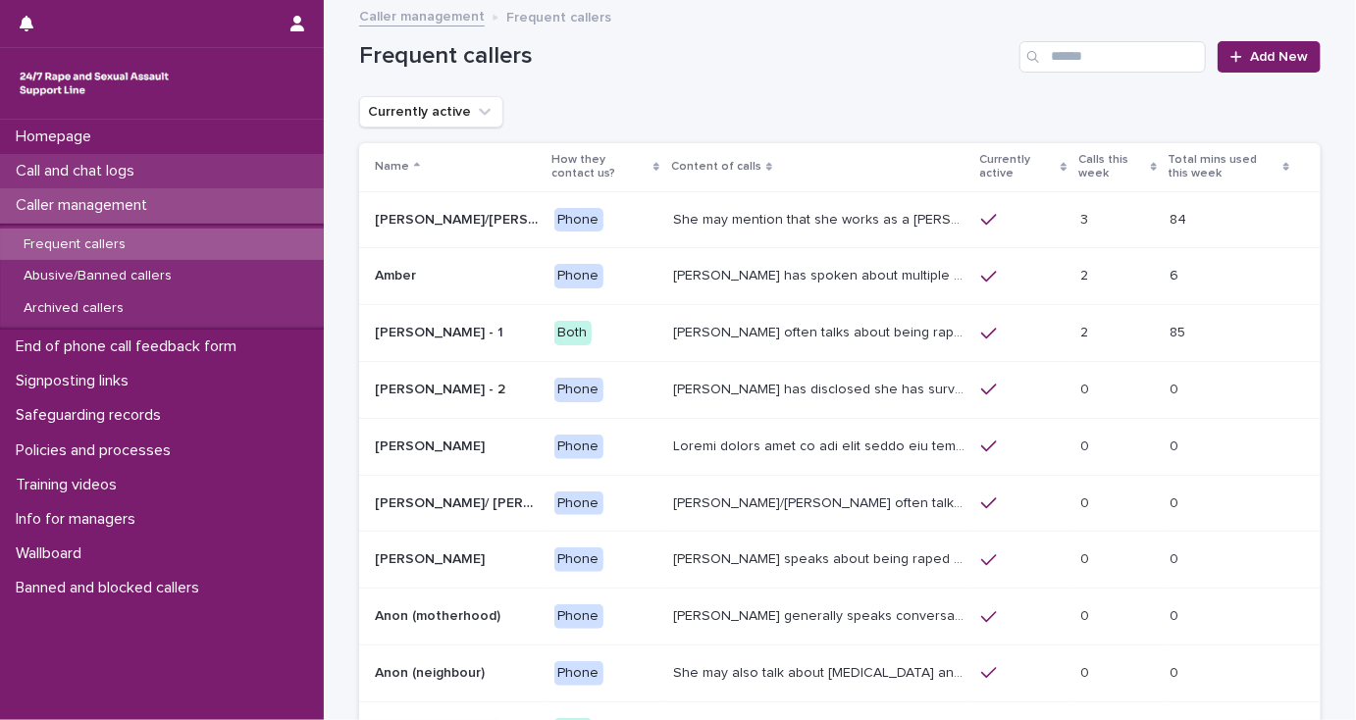
click at [74, 169] on p "Call and chat logs" at bounding box center [79, 171] width 142 height 19
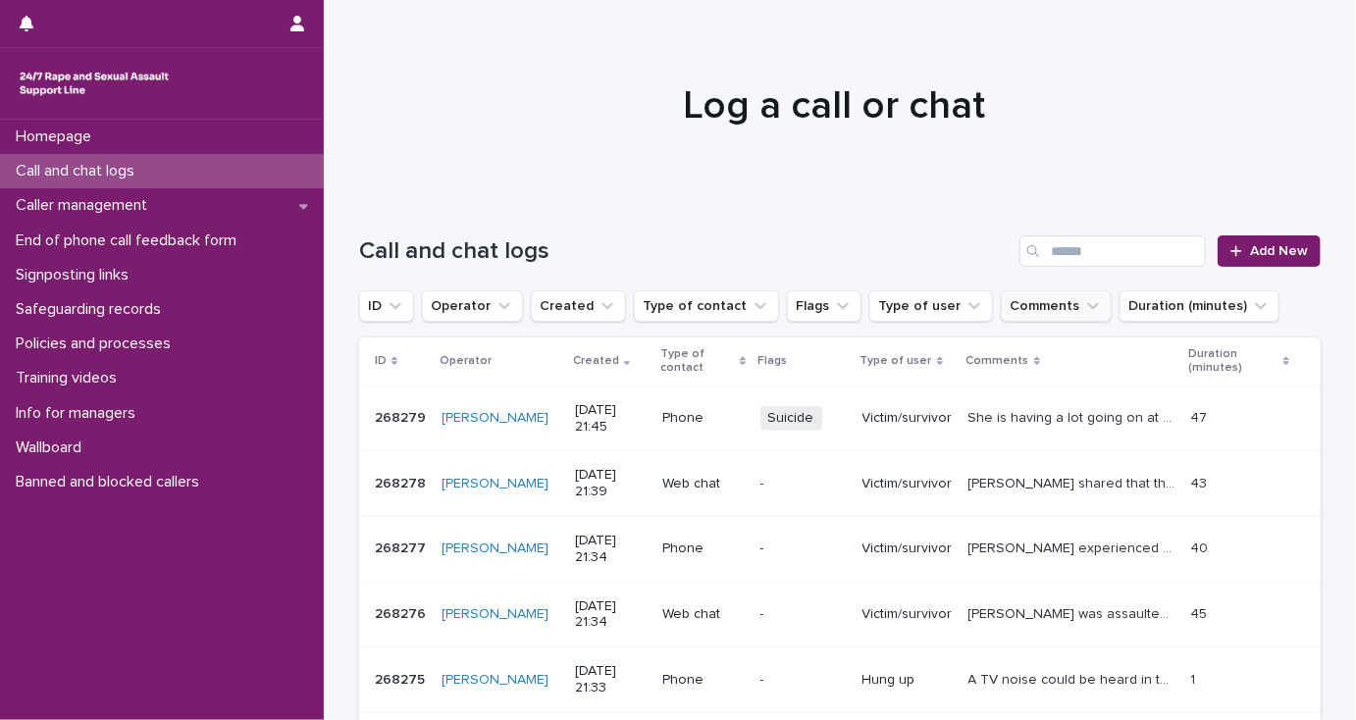
click at [1016, 306] on button "Comments" at bounding box center [1056, 306] width 111 height 31
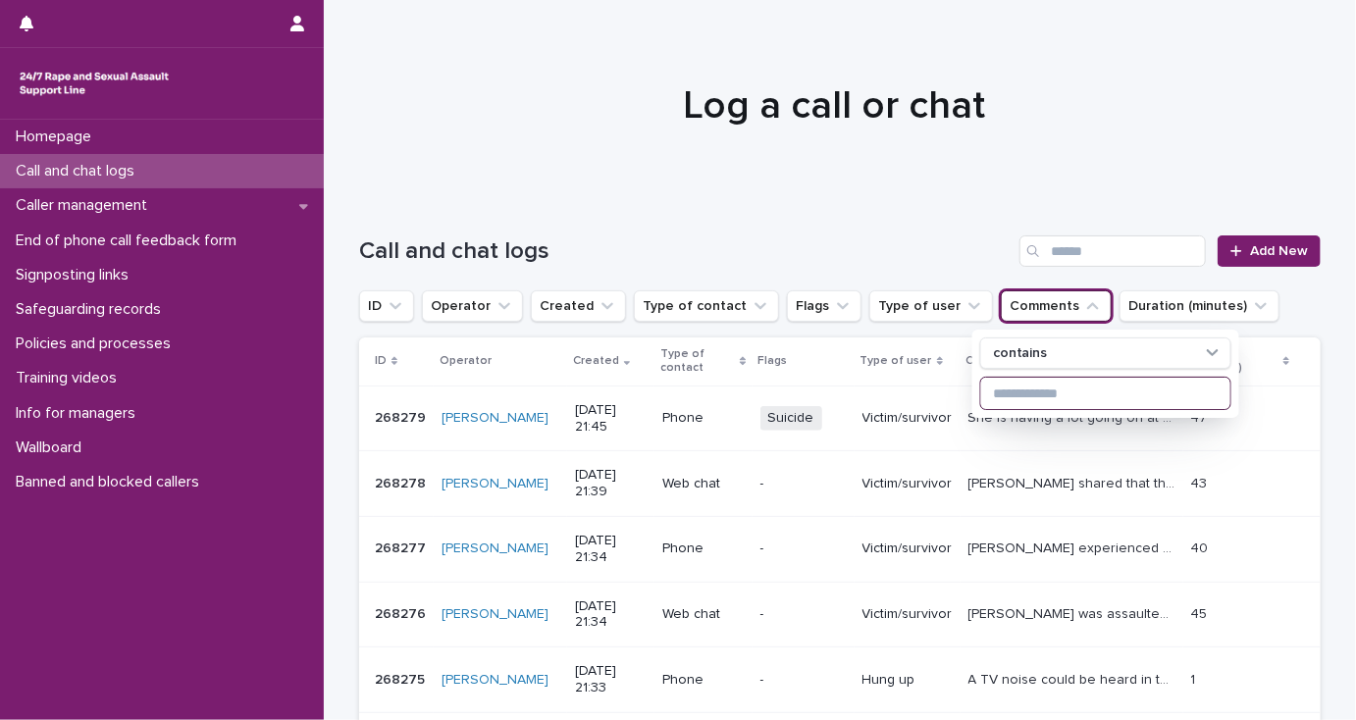
click at [1005, 391] on input at bounding box center [1106, 393] width 249 height 31
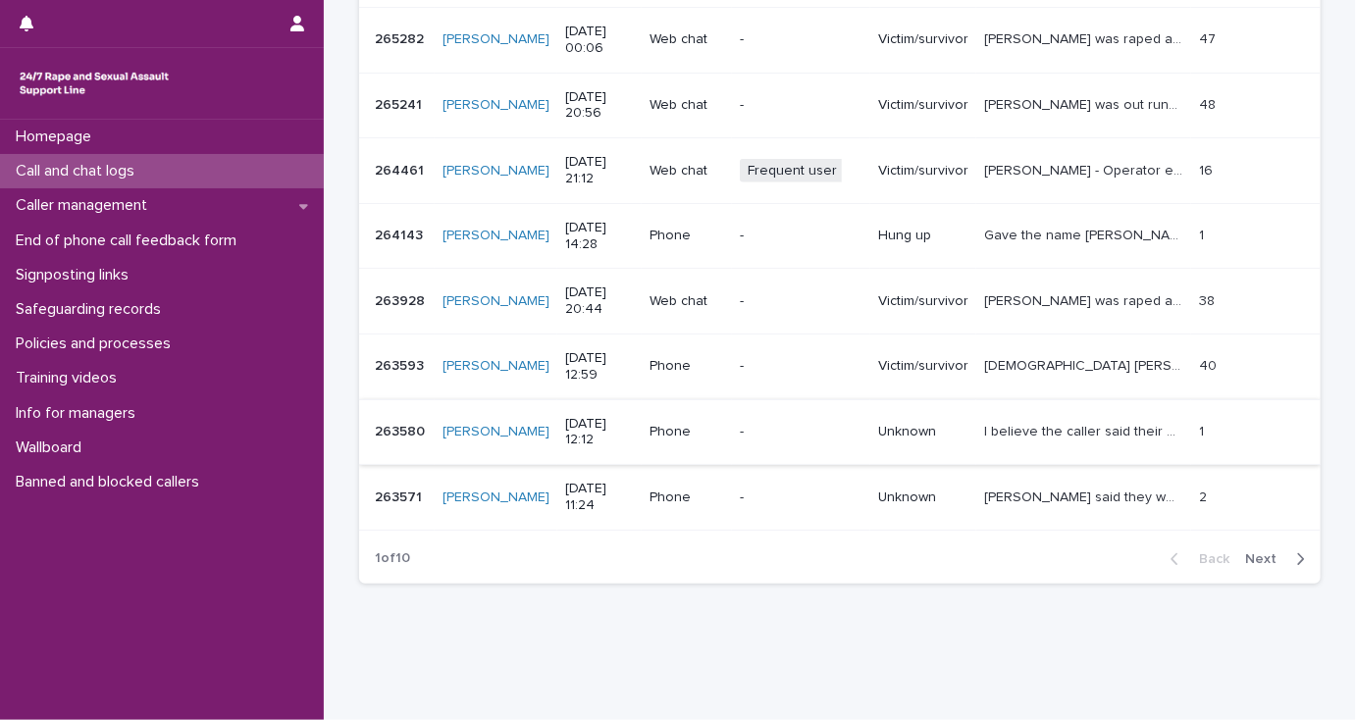
scroll to position [550, 0]
type input "****"
click at [1143, 363] on p "20 year old Alex who was sexually assualted by 12 people over their life includ…" at bounding box center [1085, 363] width 203 height 21
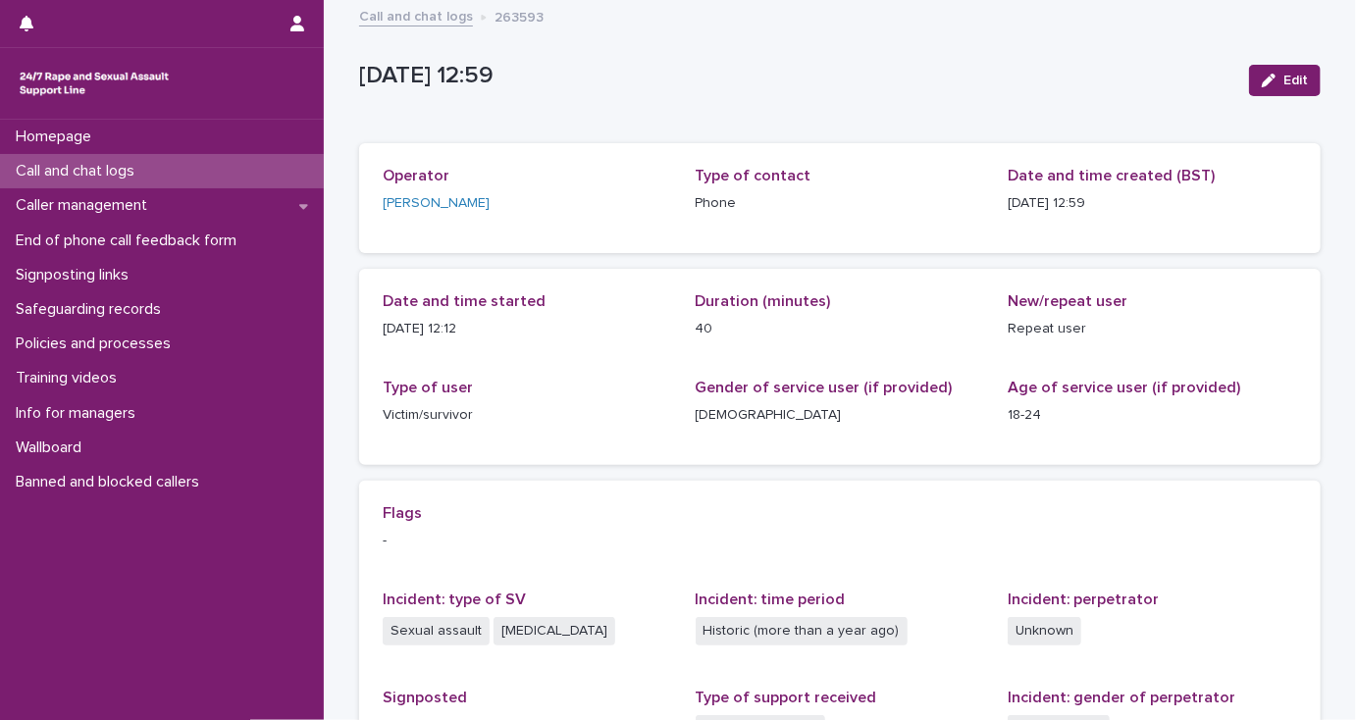
click at [385, 19] on link "Call and chat logs" at bounding box center [416, 15] width 114 height 23
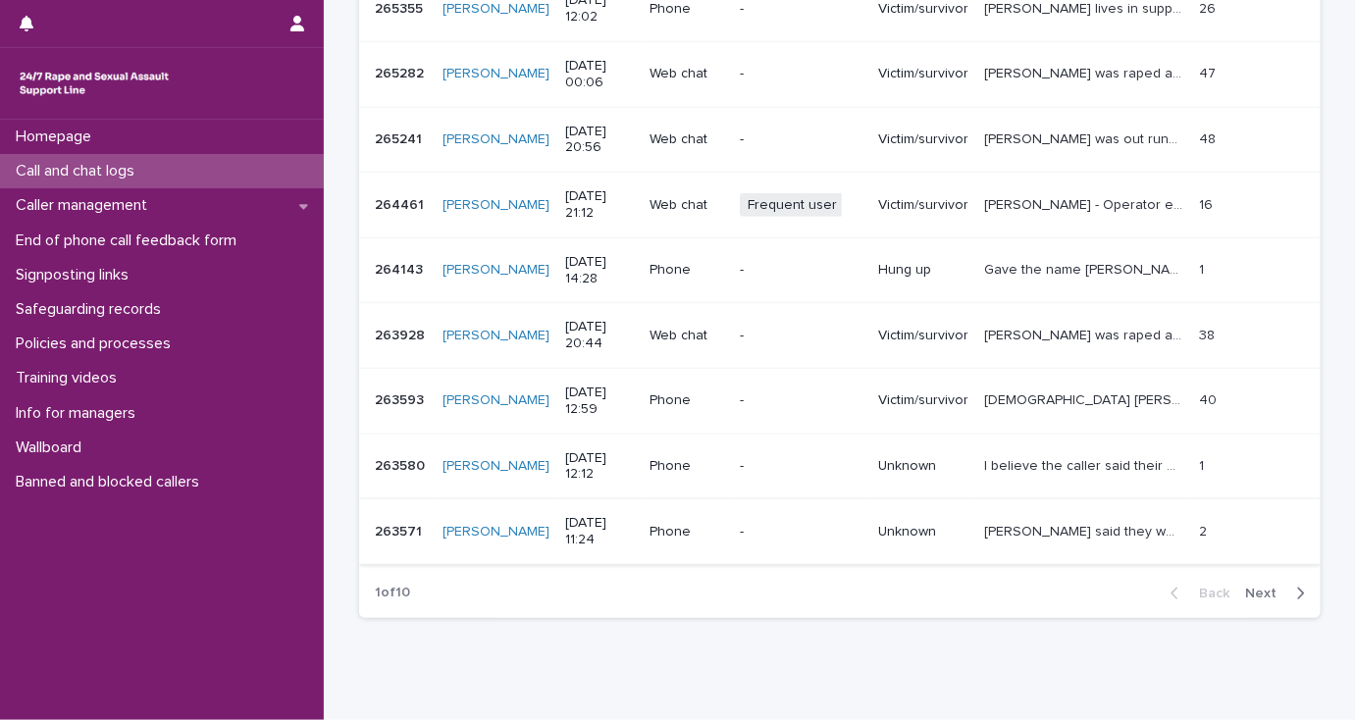
scroll to position [550, 0]
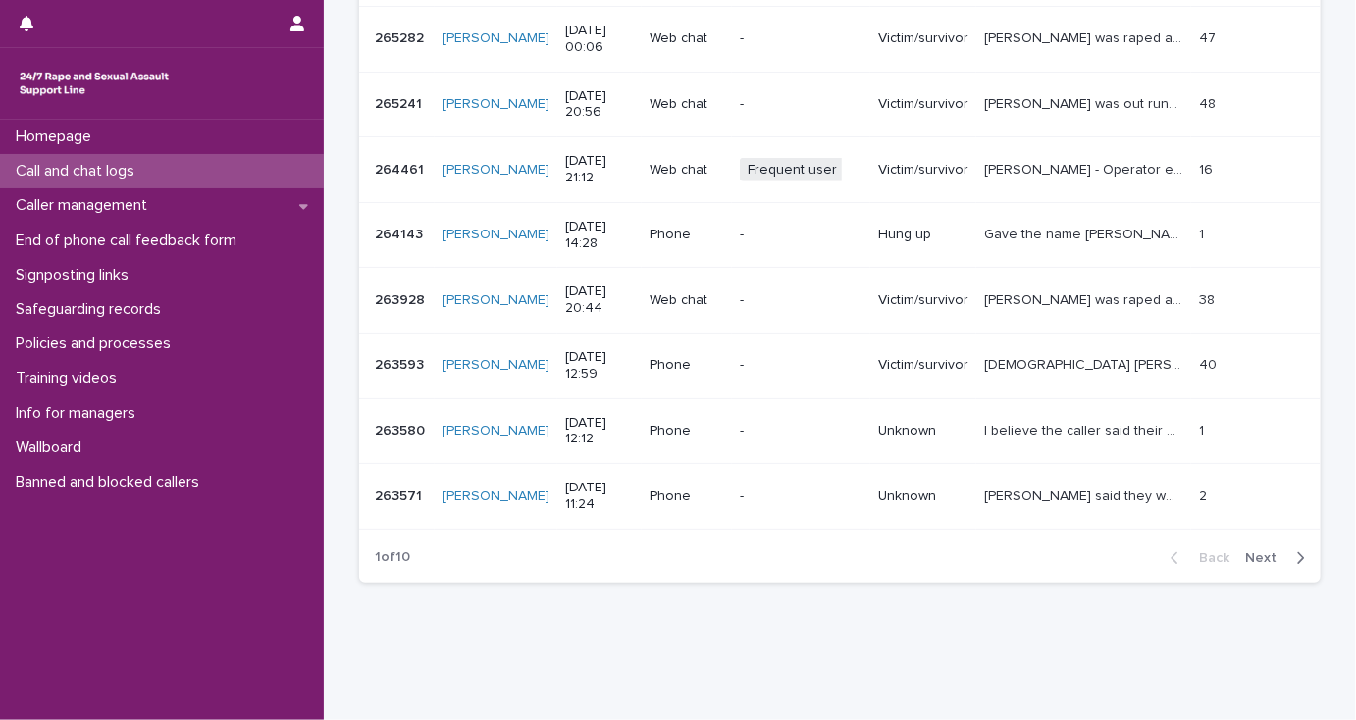
click at [1252, 552] on span "Next" at bounding box center [1267, 559] width 43 height 14
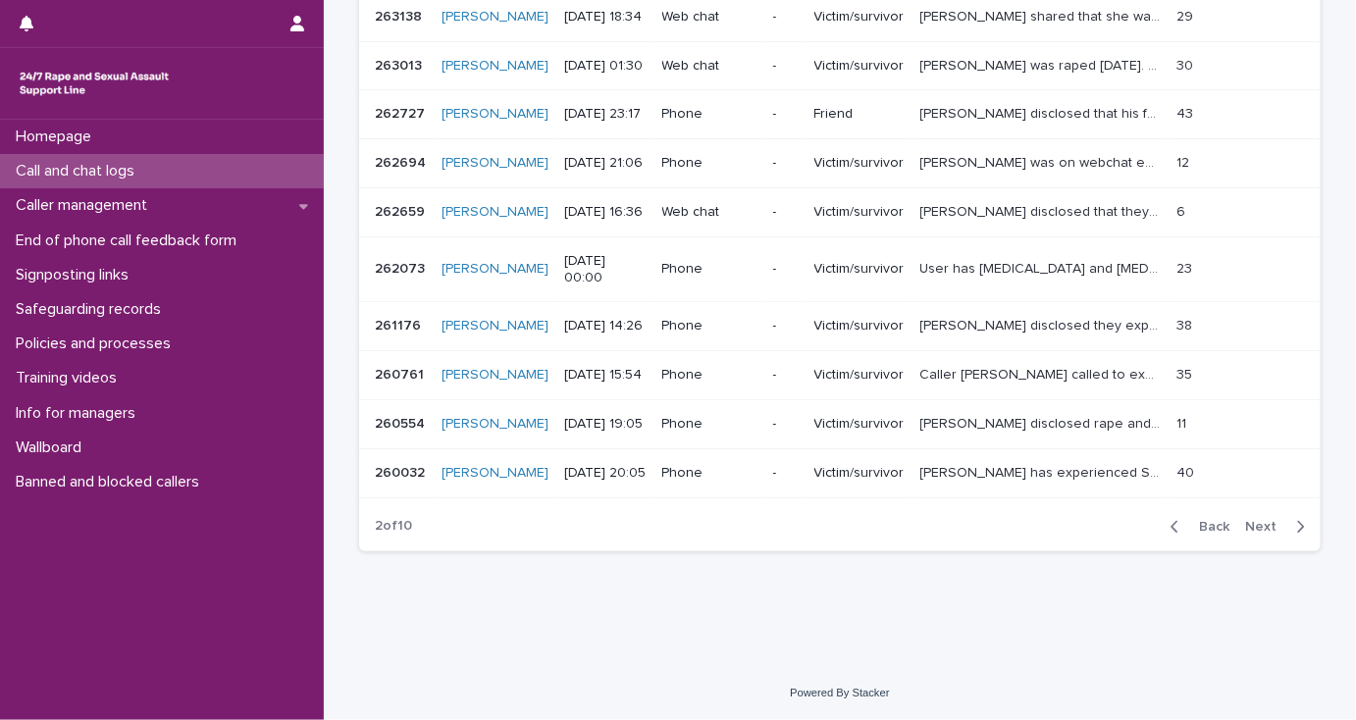
scroll to position [400, 0]
